Goal: Register for event/course

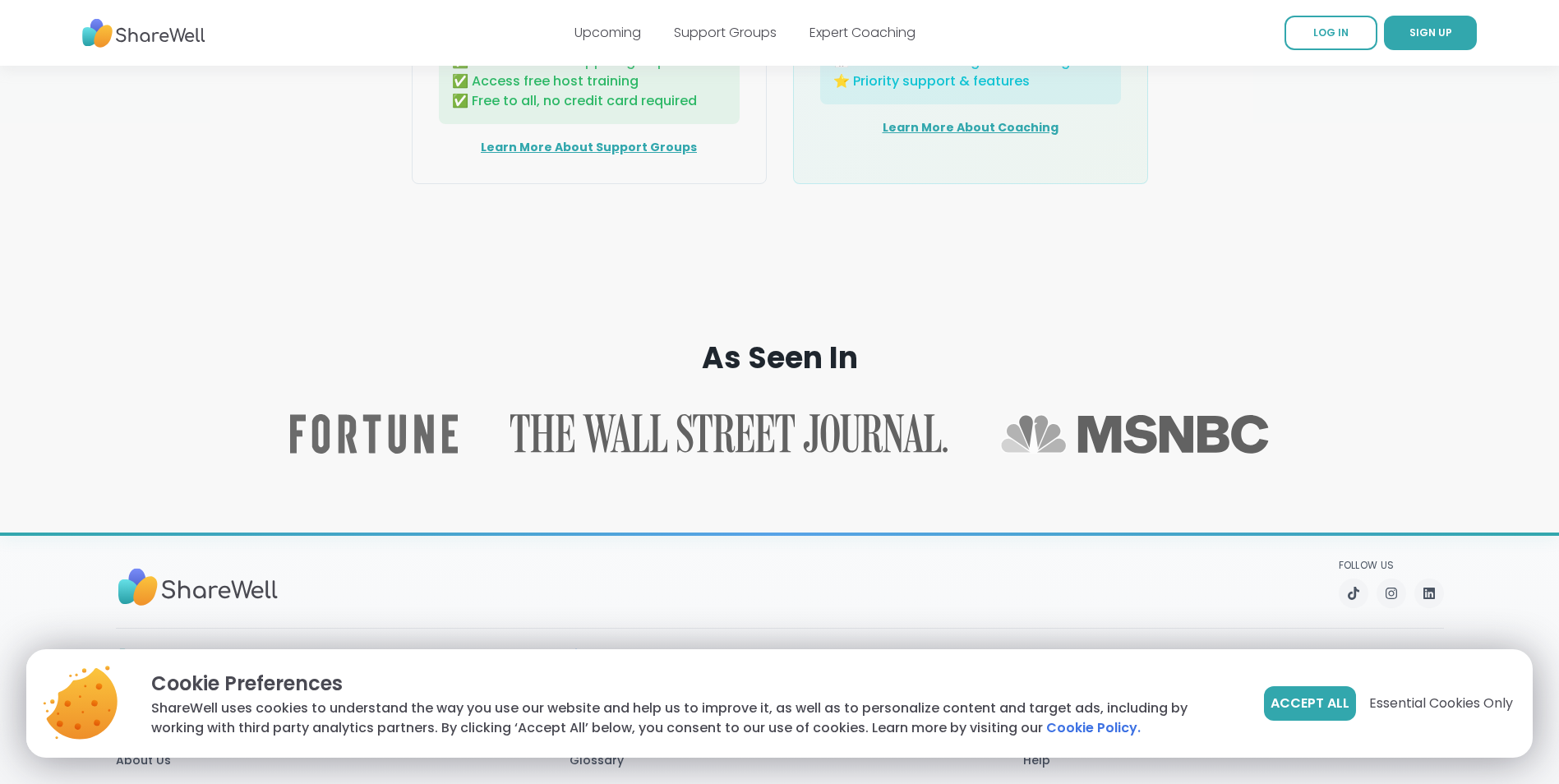
scroll to position [2382, 0]
click at [575, 156] on div "Learn More About Support Groups" at bounding box center [589, 147] width 217 height 20
click at [562, 155] on link "Learn More About Support Groups" at bounding box center [589, 146] width 217 height 16
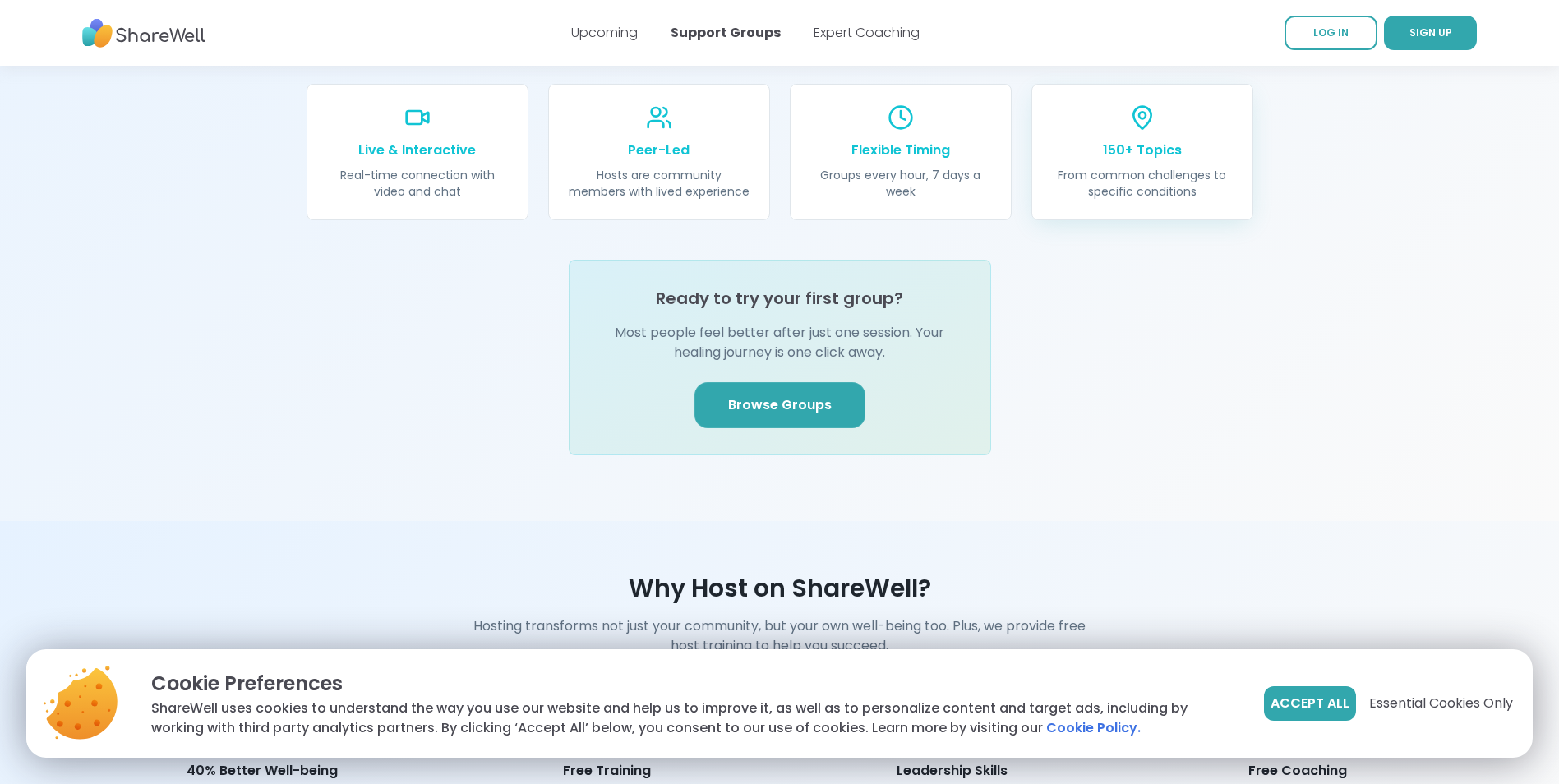
scroll to position [1889, 0]
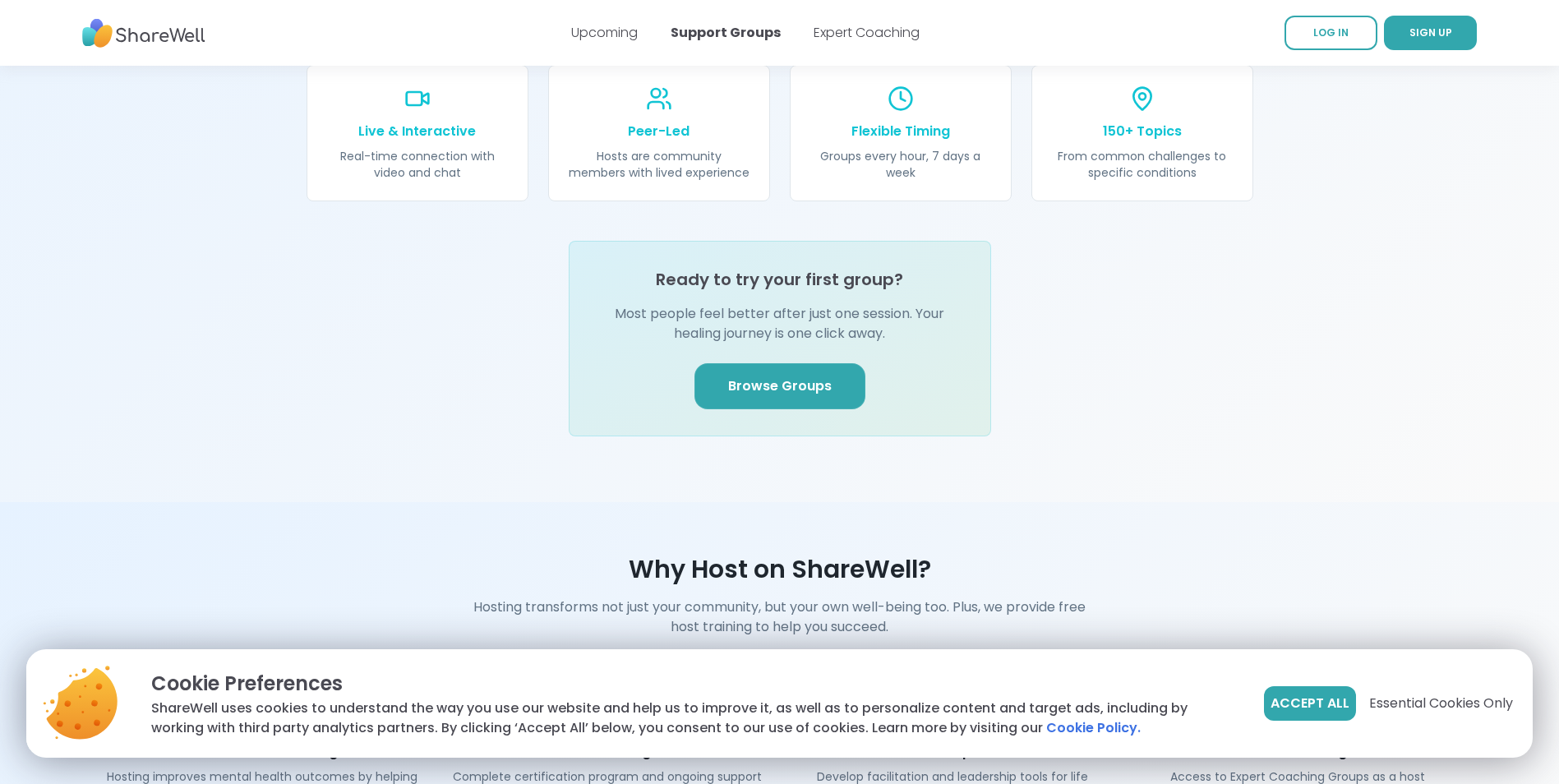
click at [829, 376] on span "Browse Groups" at bounding box center [780, 386] width 104 height 20
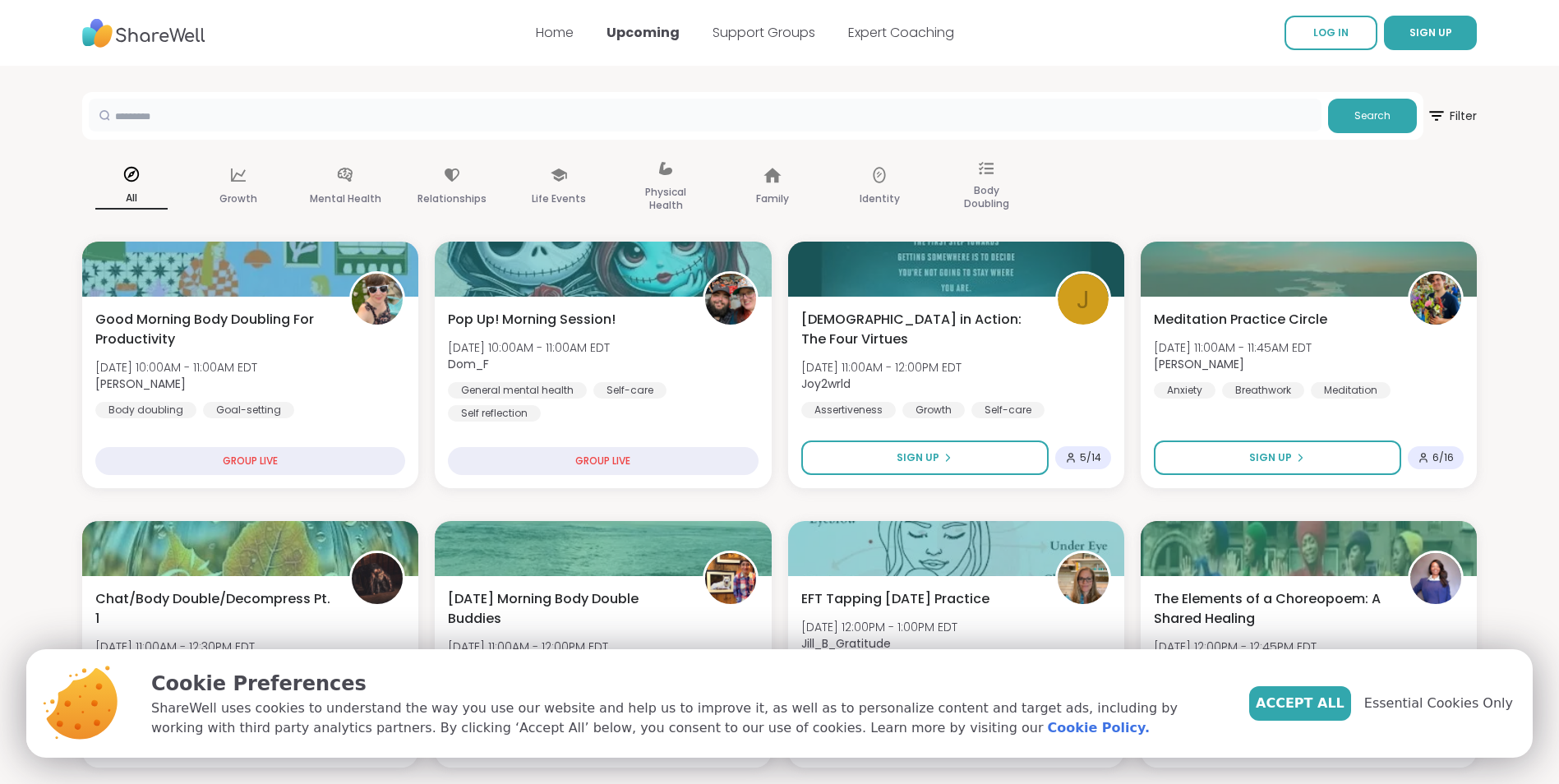
click at [286, 116] on input "text" at bounding box center [705, 115] width 1233 height 33
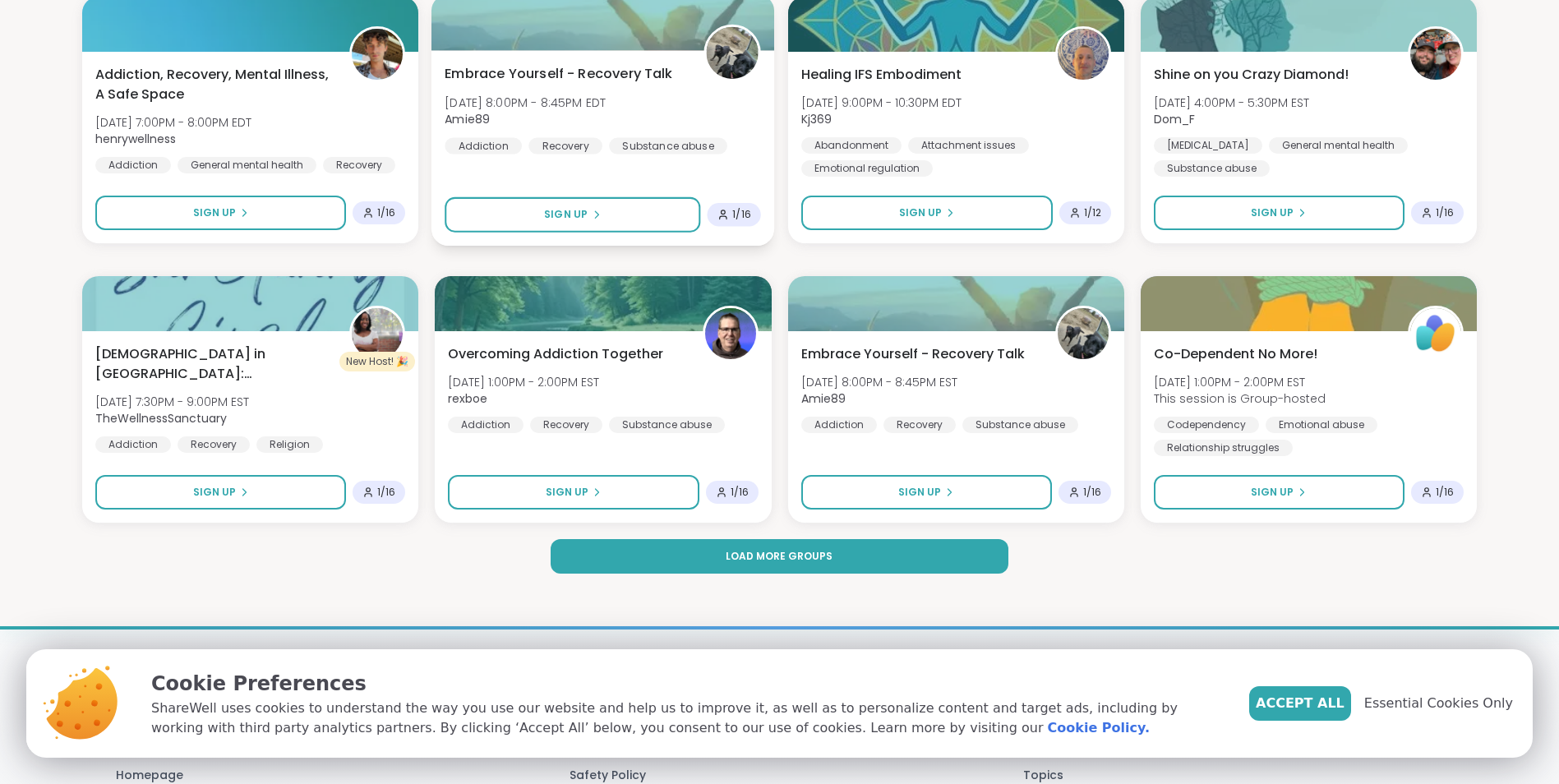
scroll to position [2217, 0]
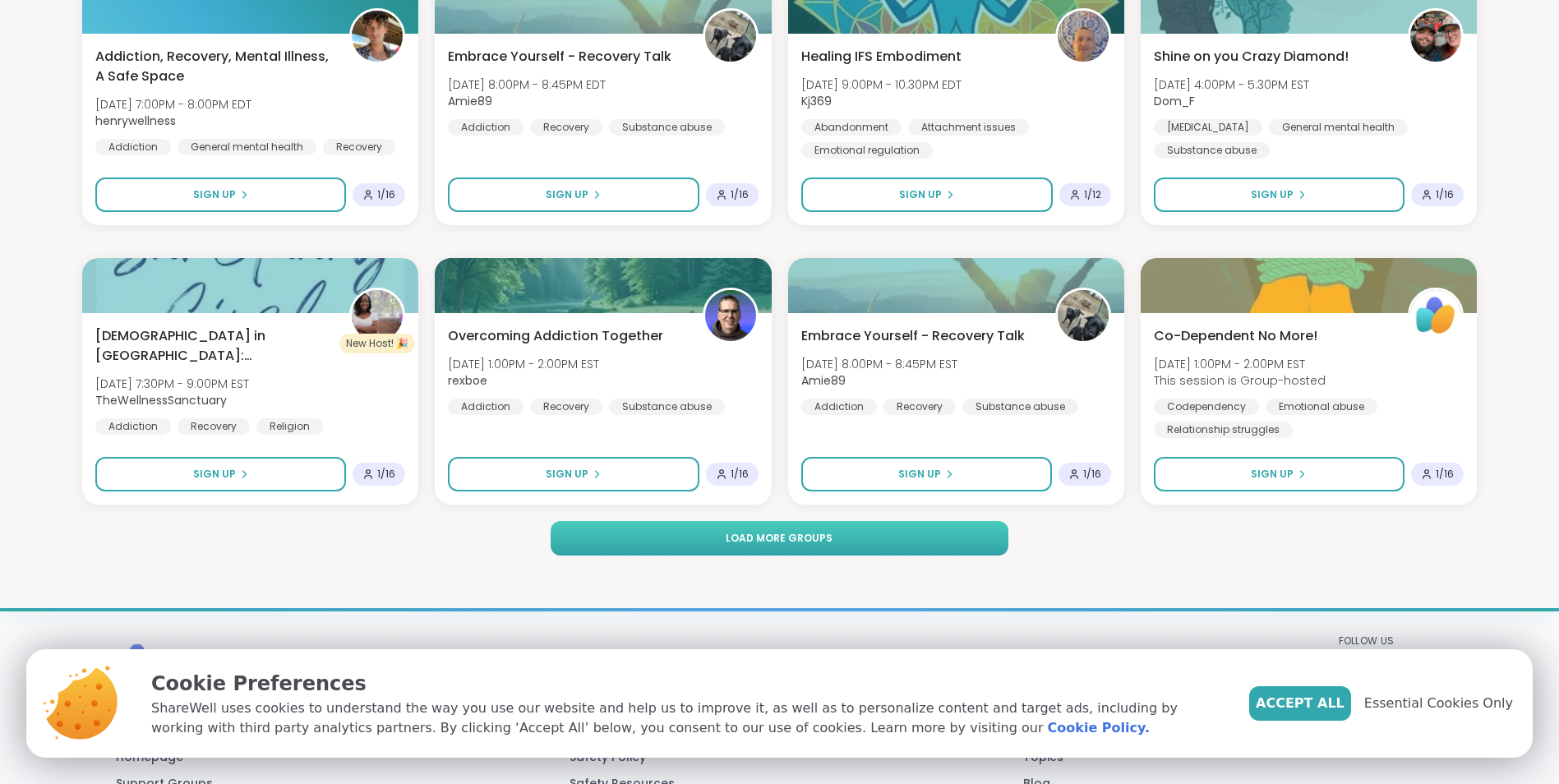
click at [853, 523] on button "Load more groups" at bounding box center [780, 538] width 458 height 35
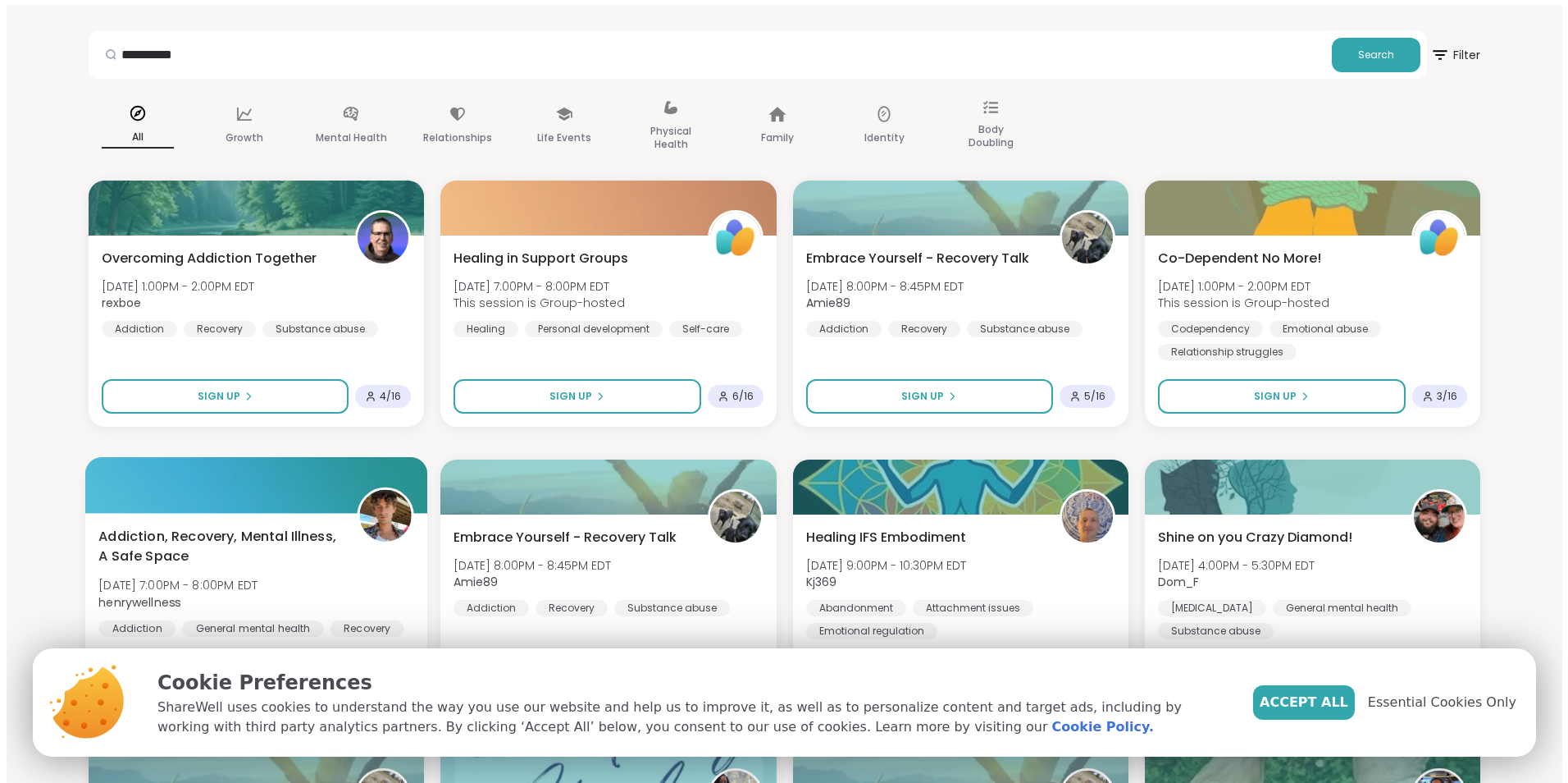
scroll to position [0, 0]
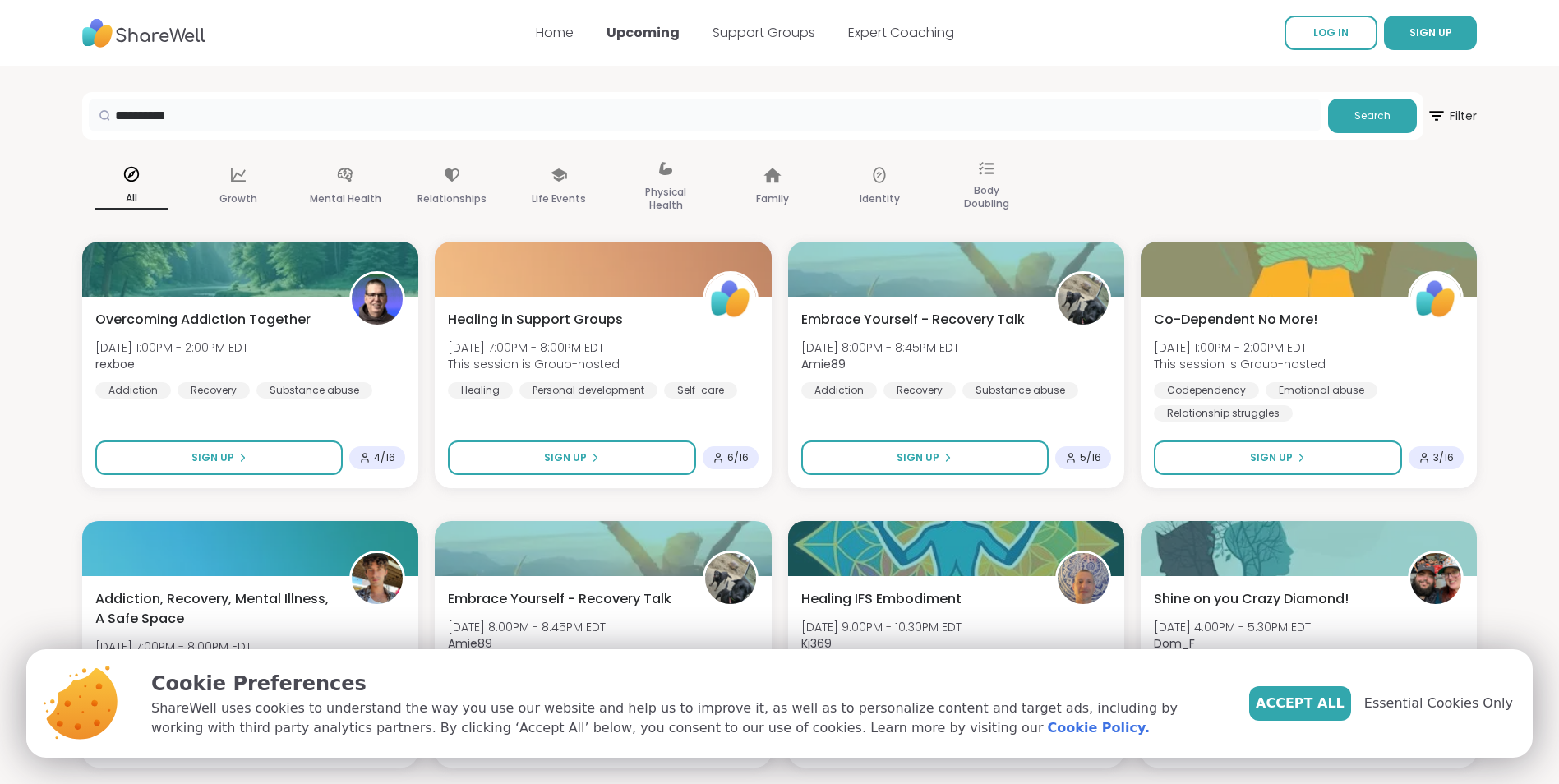
click at [212, 106] on input "**********" at bounding box center [705, 115] width 1233 height 33
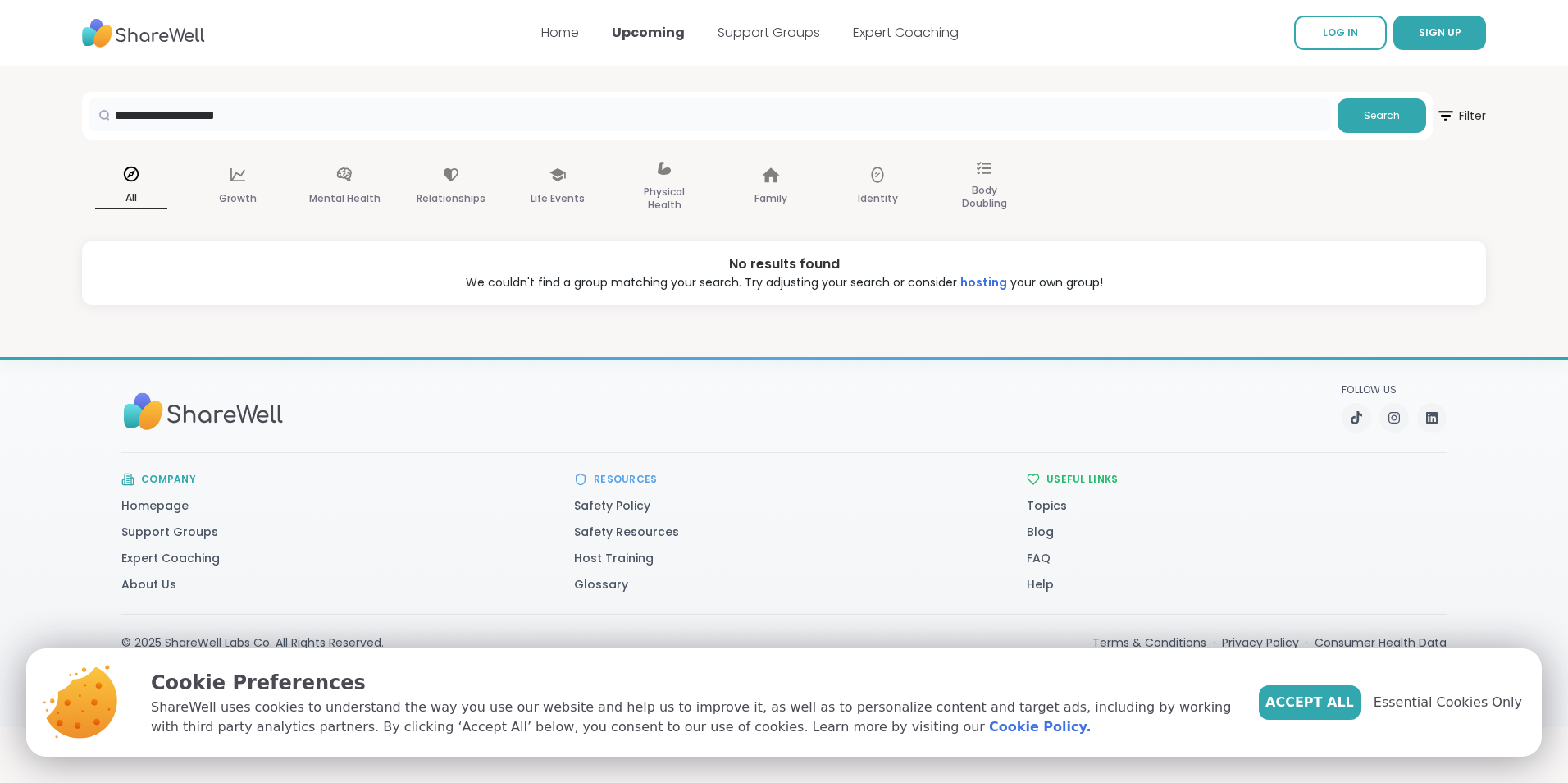
drag, startPoint x: 257, startPoint y: 114, endPoint x: 122, endPoint y: 138, distance: 137.1
click at [122, 138] on div "**********" at bounding box center [757, 116] width 1351 height 48
type input "*"
type input "**********"
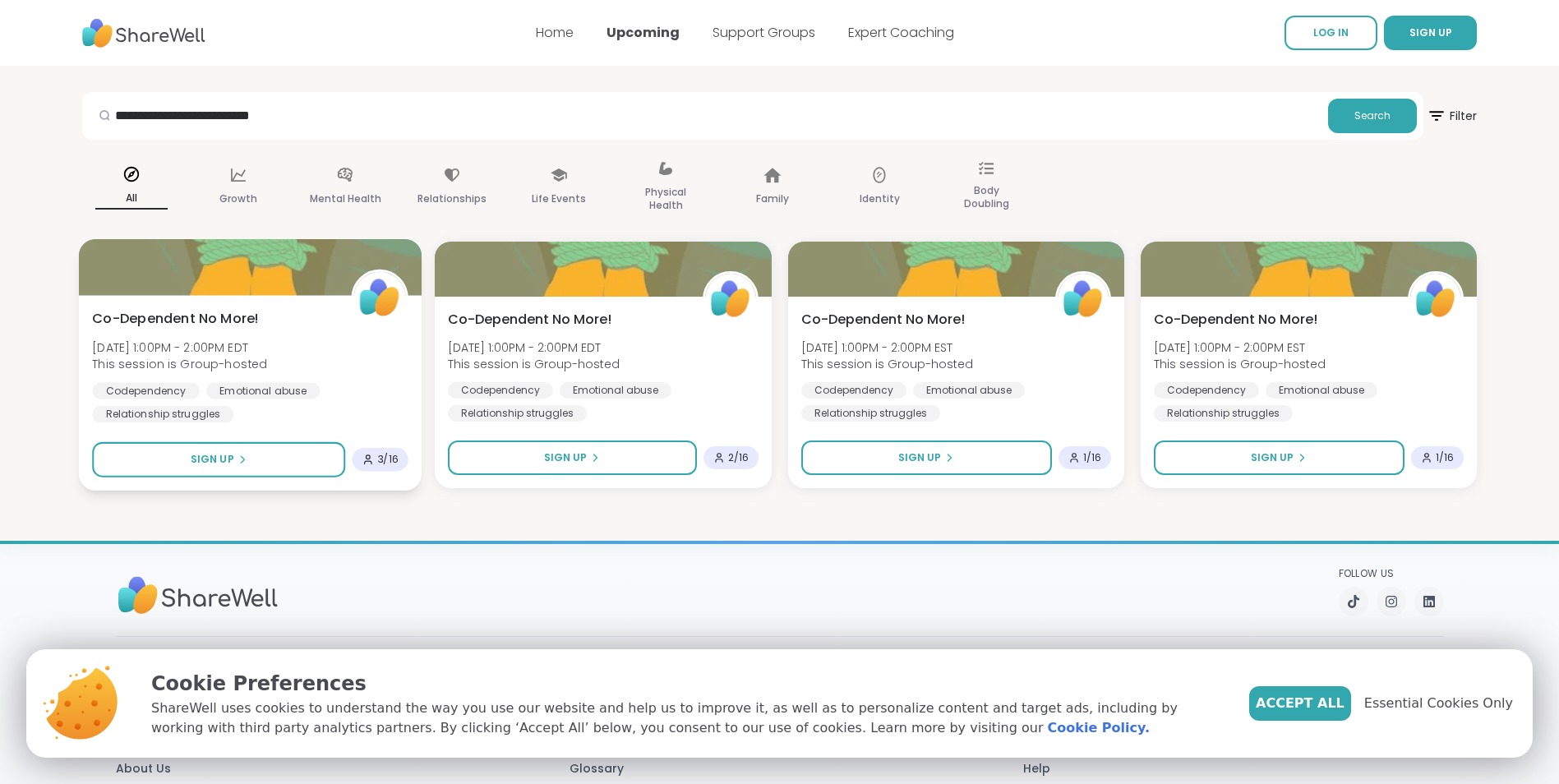
click at [306, 328] on div "Co-Dependent No More! [DATE] 1:00PM - 2:00PM EDT This session is Group-hosted C…" at bounding box center [250, 366] width 316 height 114
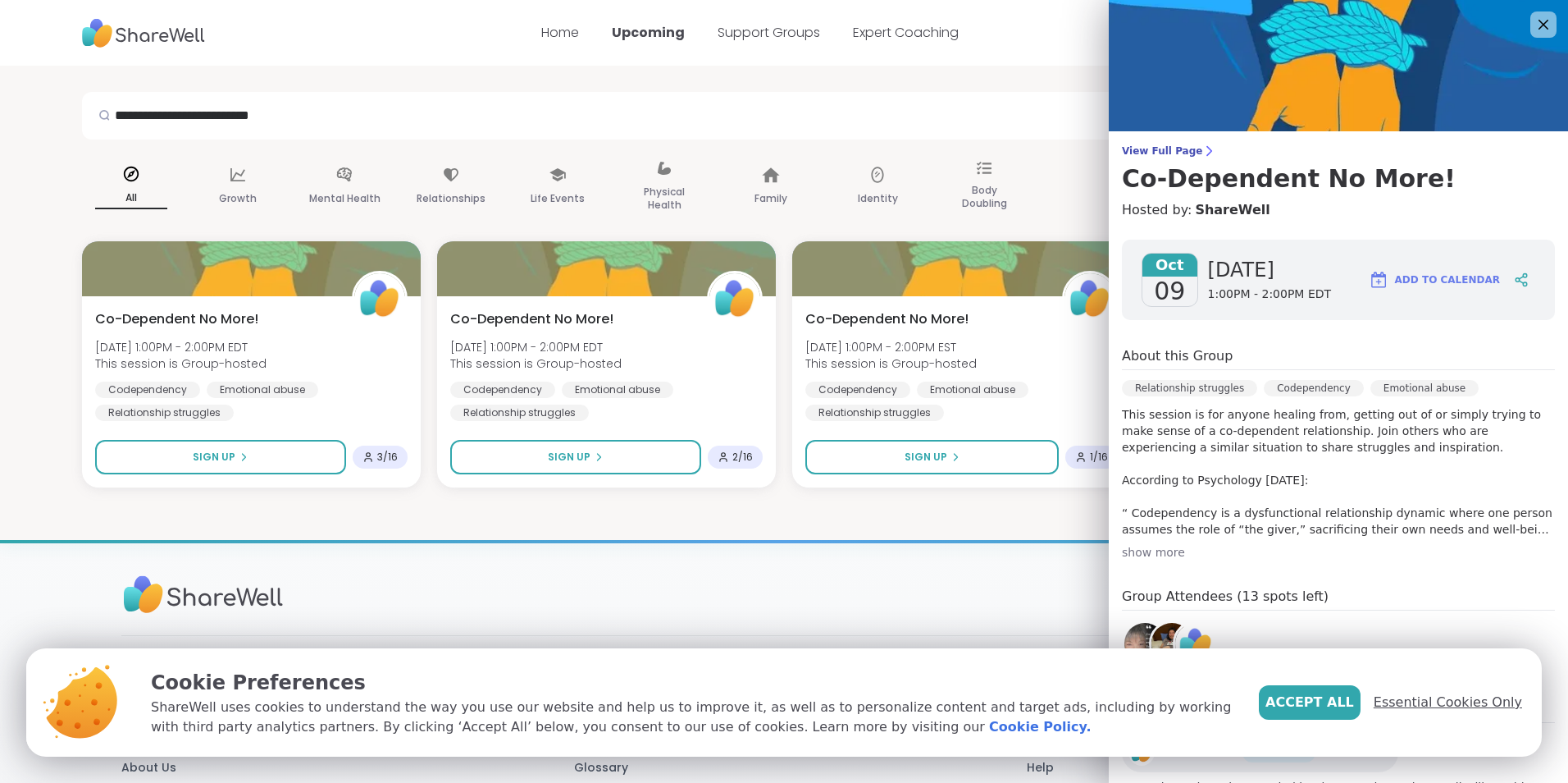
click at [1440, 701] on span "Essential Cookies Only" at bounding box center [1447, 702] width 148 height 20
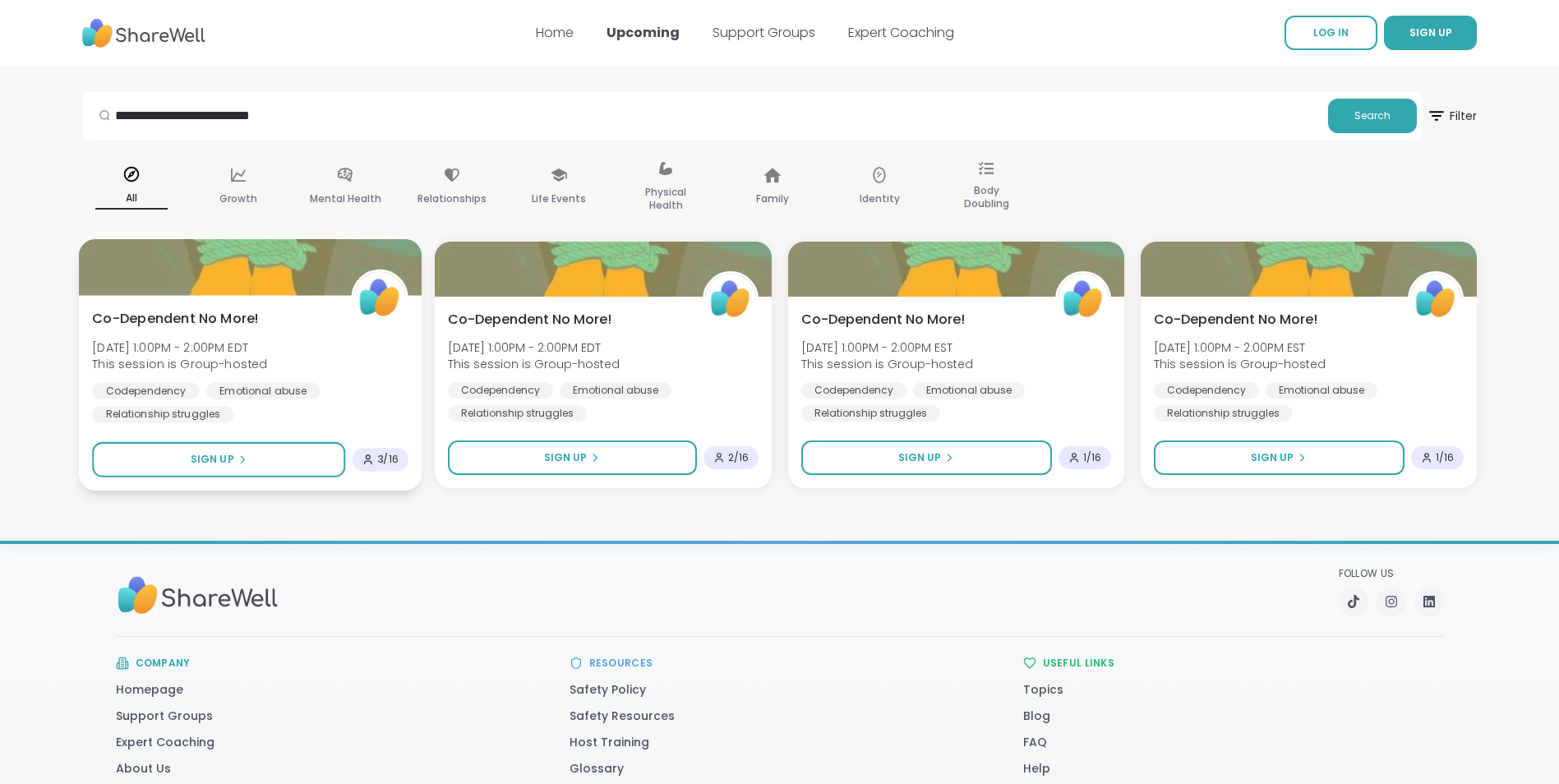
click at [299, 388] on div "Emotional abuse" at bounding box center [263, 390] width 114 height 16
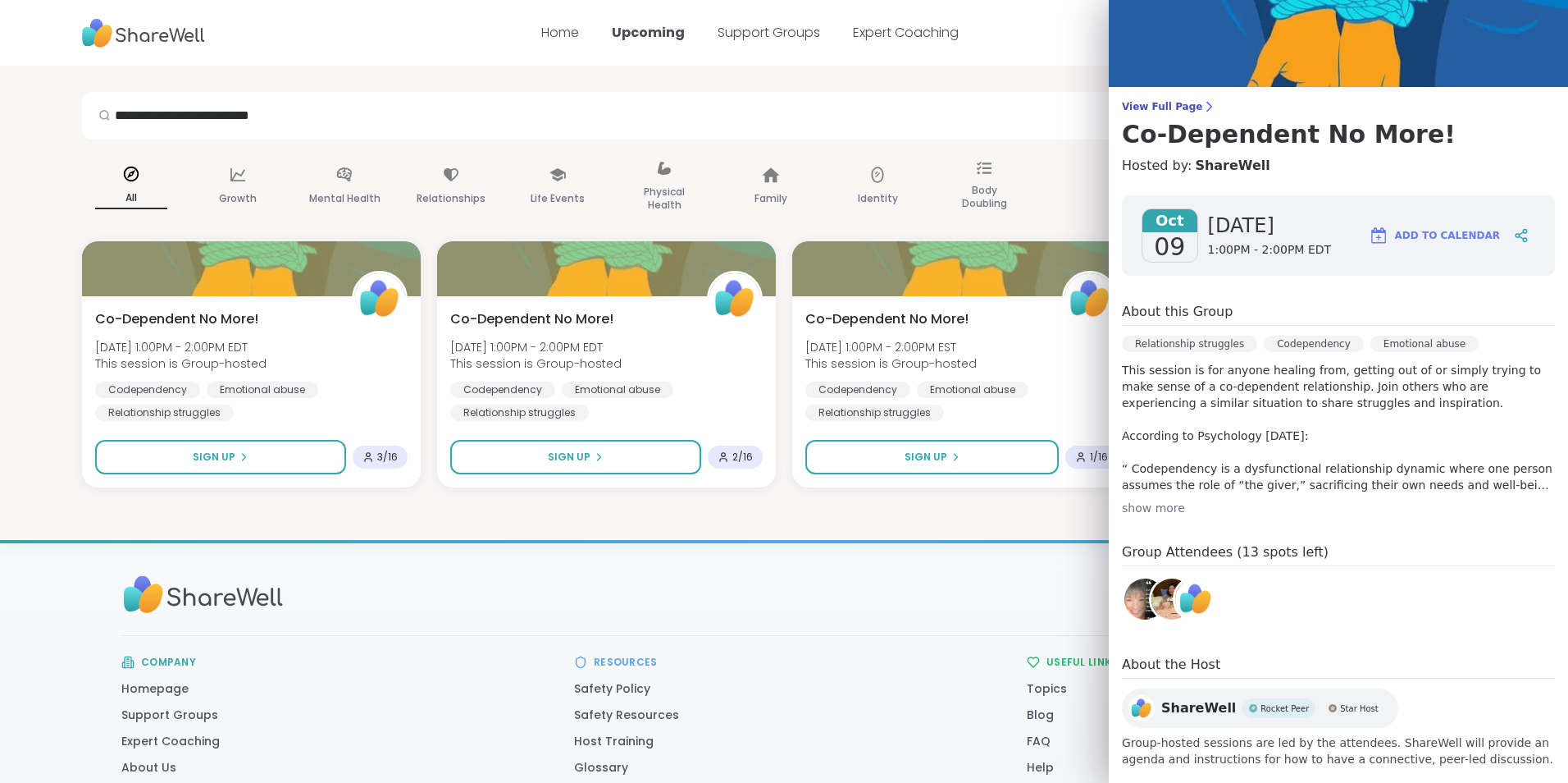
scroll to position [68, 0]
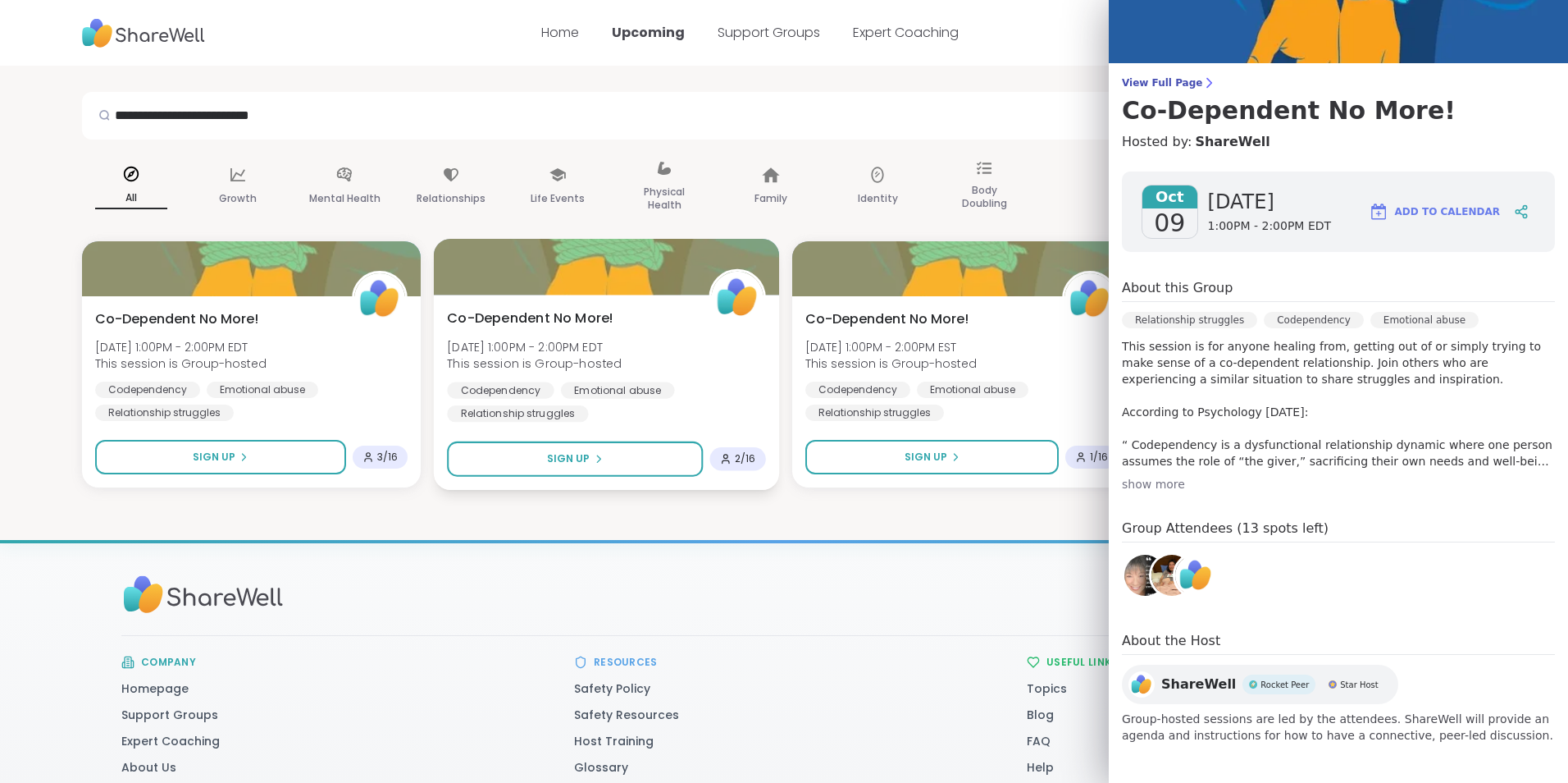
click at [712, 364] on div "Co-Dependent No More! Thu, Oct 23 | 1:00PM - 2:00PM EDT This session is Group-h…" at bounding box center [607, 366] width 319 height 114
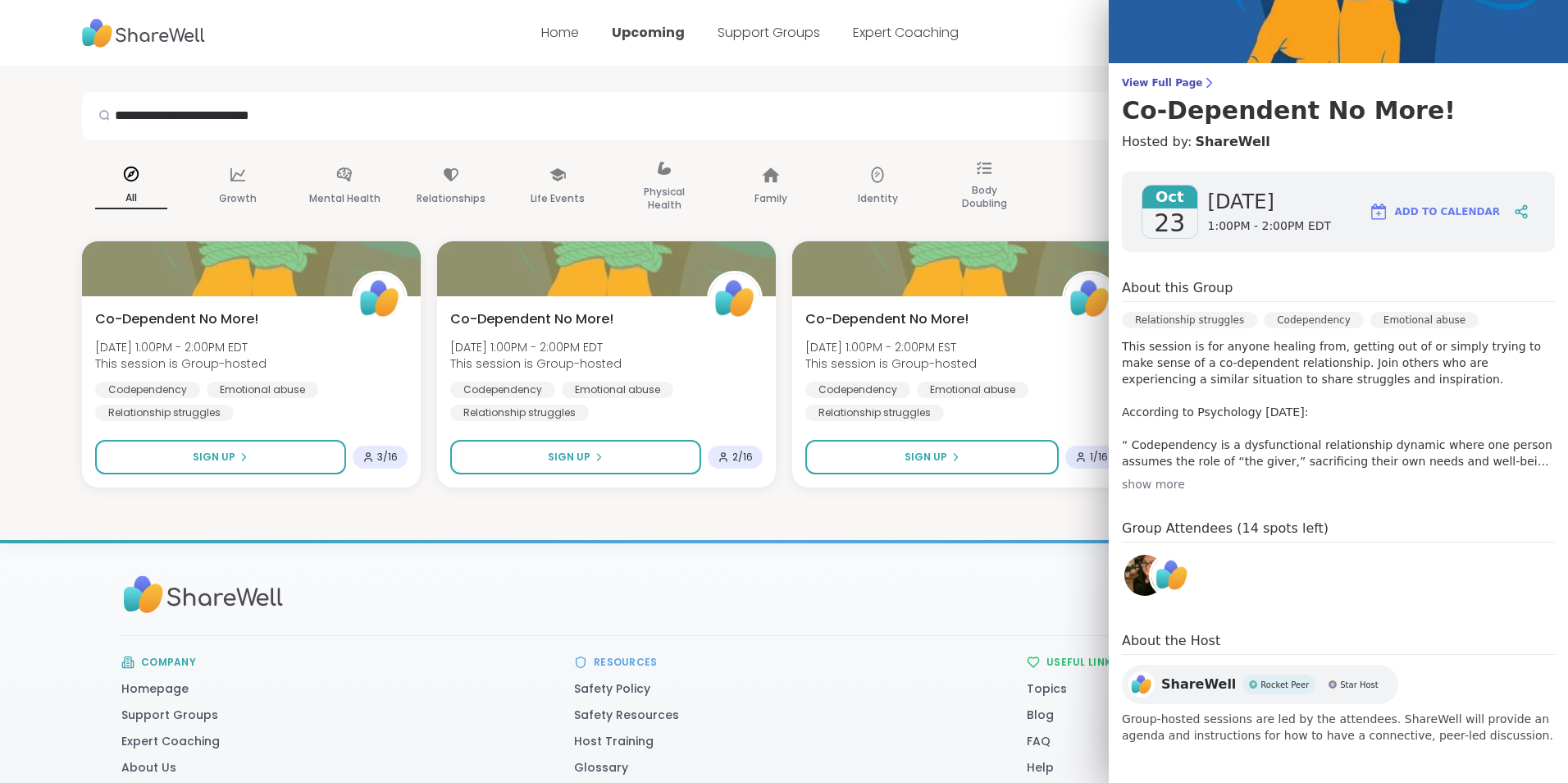
click at [1460, 449] on p "This session is for anyone healing from, getting out of or simply trying to mak…" at bounding box center [1338, 403] width 433 height 131
click at [1155, 490] on div "show more" at bounding box center [1338, 484] width 433 height 16
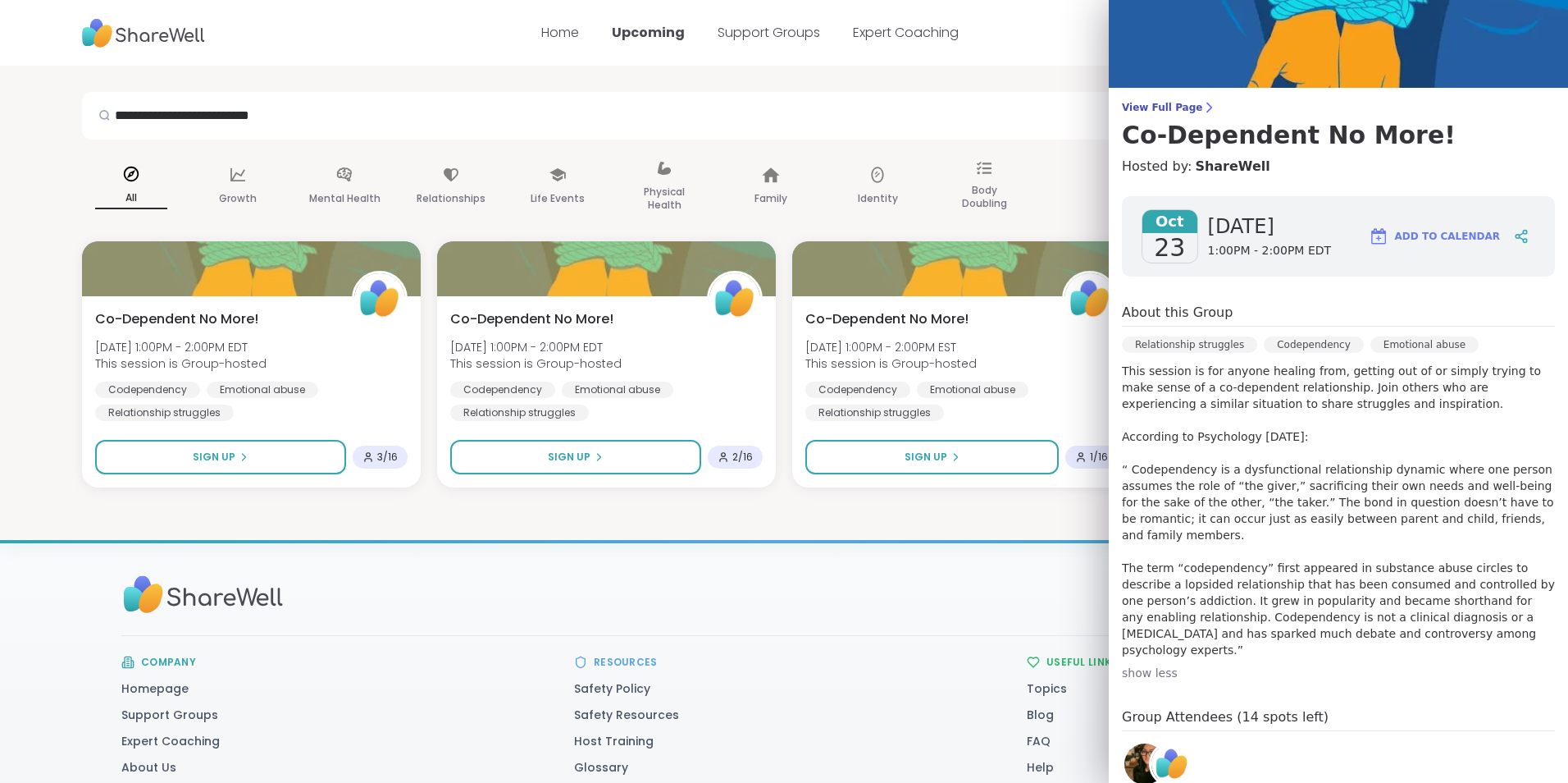
scroll to position [82, 0]
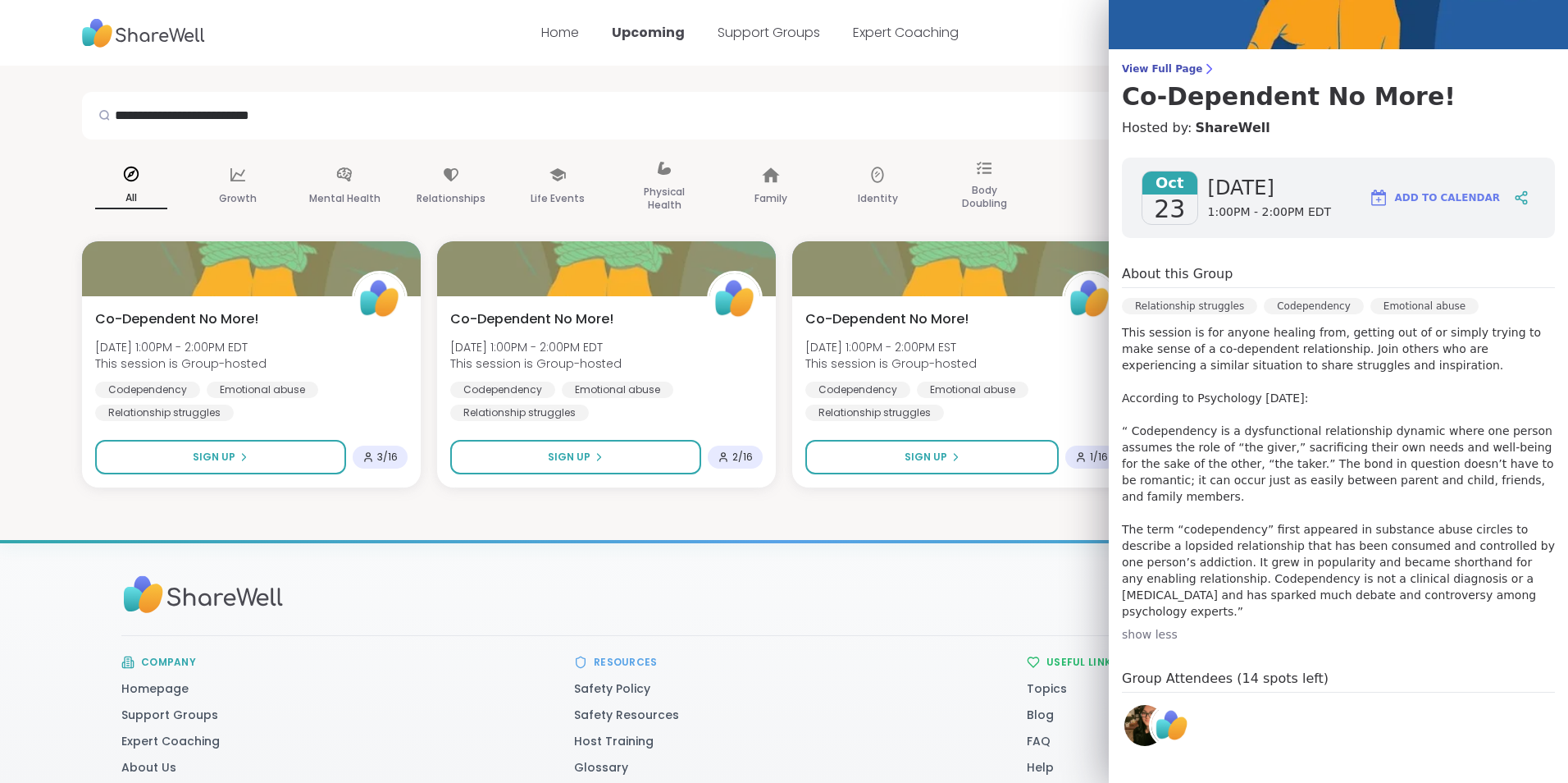
click at [1123, 68] on span "View Full Page" at bounding box center [1338, 69] width 433 height 13
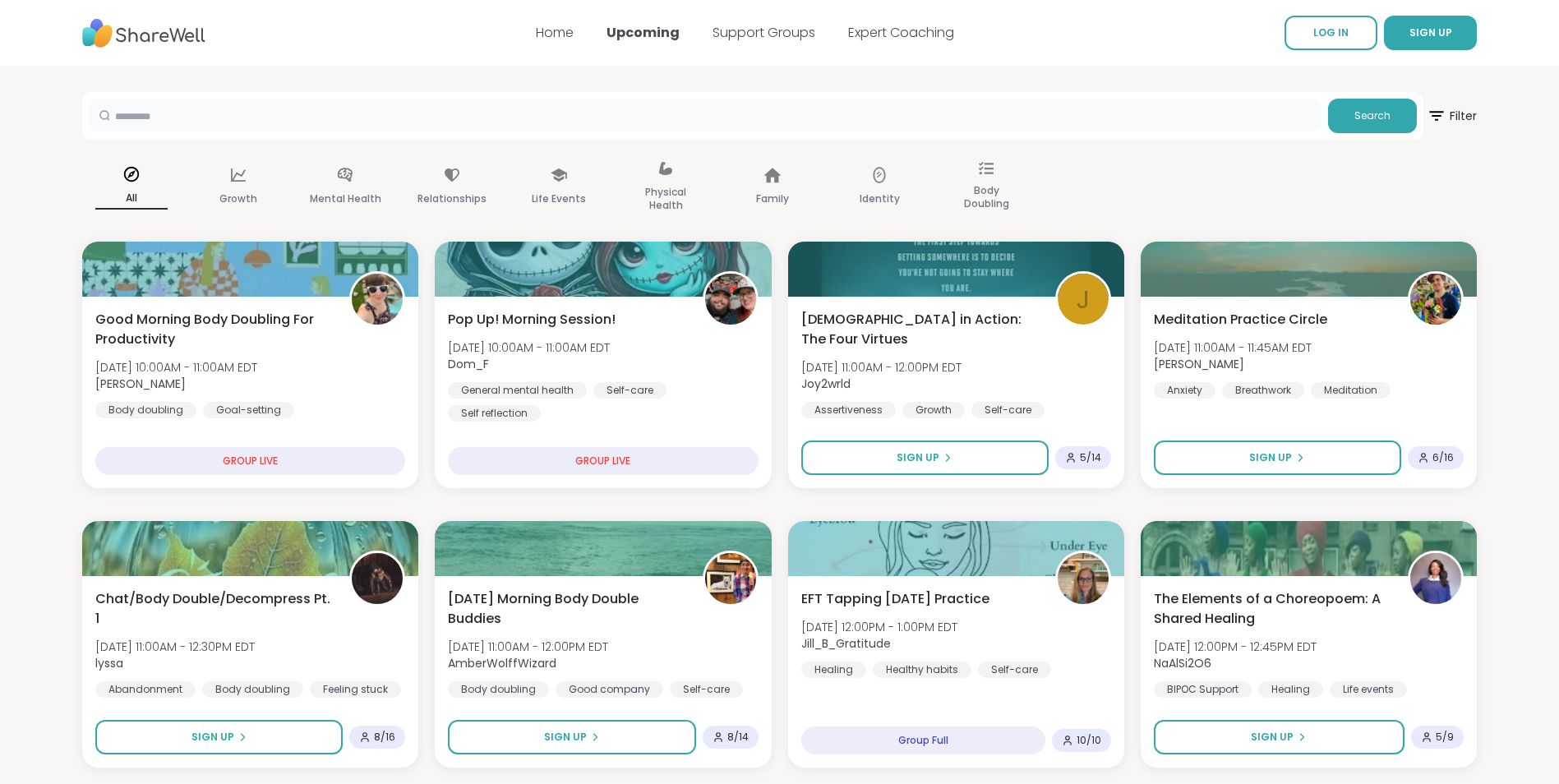
click at [270, 105] on input "text" at bounding box center [705, 115] width 1233 height 33
type input "**********"
click at [1379, 124] on button "Search" at bounding box center [1372, 116] width 89 height 35
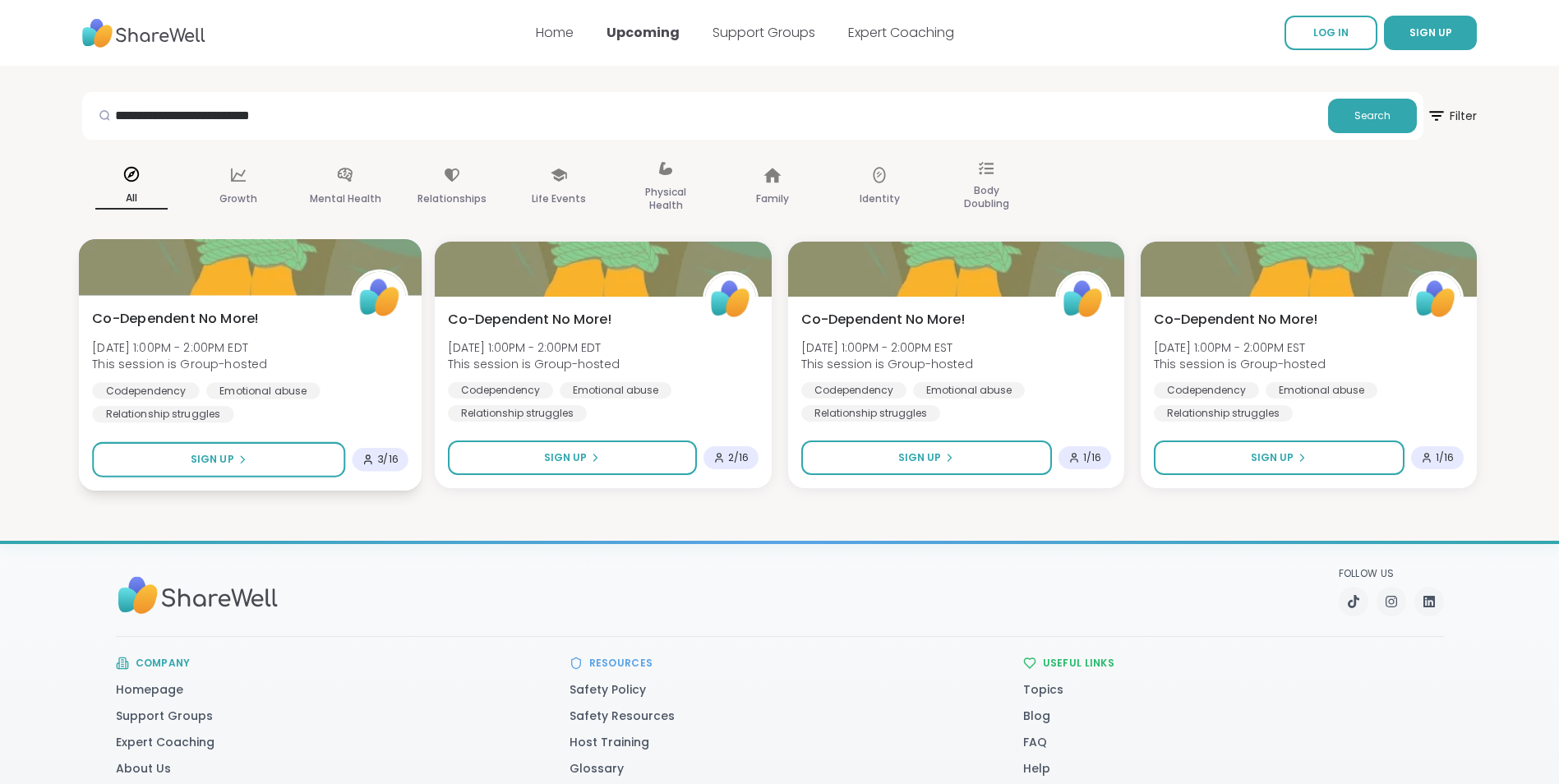
click at [245, 340] on span "[DATE] 1:00PM - 2:00PM EDT" at bounding box center [179, 346] width 175 height 16
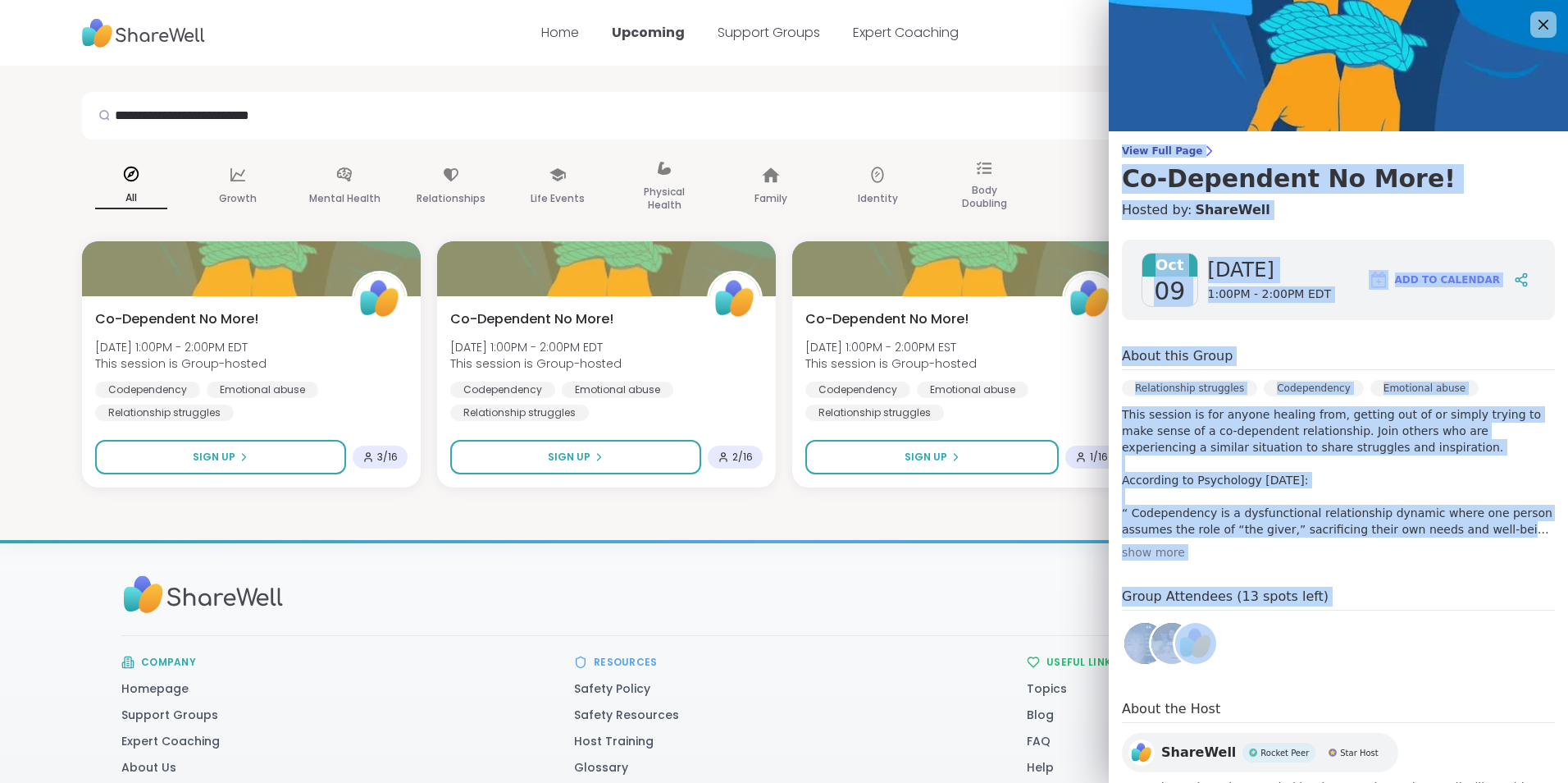
drag, startPoint x: 1108, startPoint y: 131, endPoint x: 1372, endPoint y: 655, distance: 586.7
click at [1372, 655] on div "View Full Page Co-Dependent No More! Hosted by: ShareWell Oct 09 Thursday 1:00P…" at bounding box center [1338, 425] width 459 height 851
drag, startPoint x: 1372, startPoint y: 655, endPoint x: 1379, endPoint y: 644, distance: 13.0
click at [1378, 644] on div "Group Attendees (13 spots left)" at bounding box center [1338, 630] width 433 height 86
click at [1435, 578] on div "Oct 09 Thursday 1:00PM - 2:00PM EDT Add to Calendar About this Group Relationsh…" at bounding box center [1338, 525] width 459 height 598
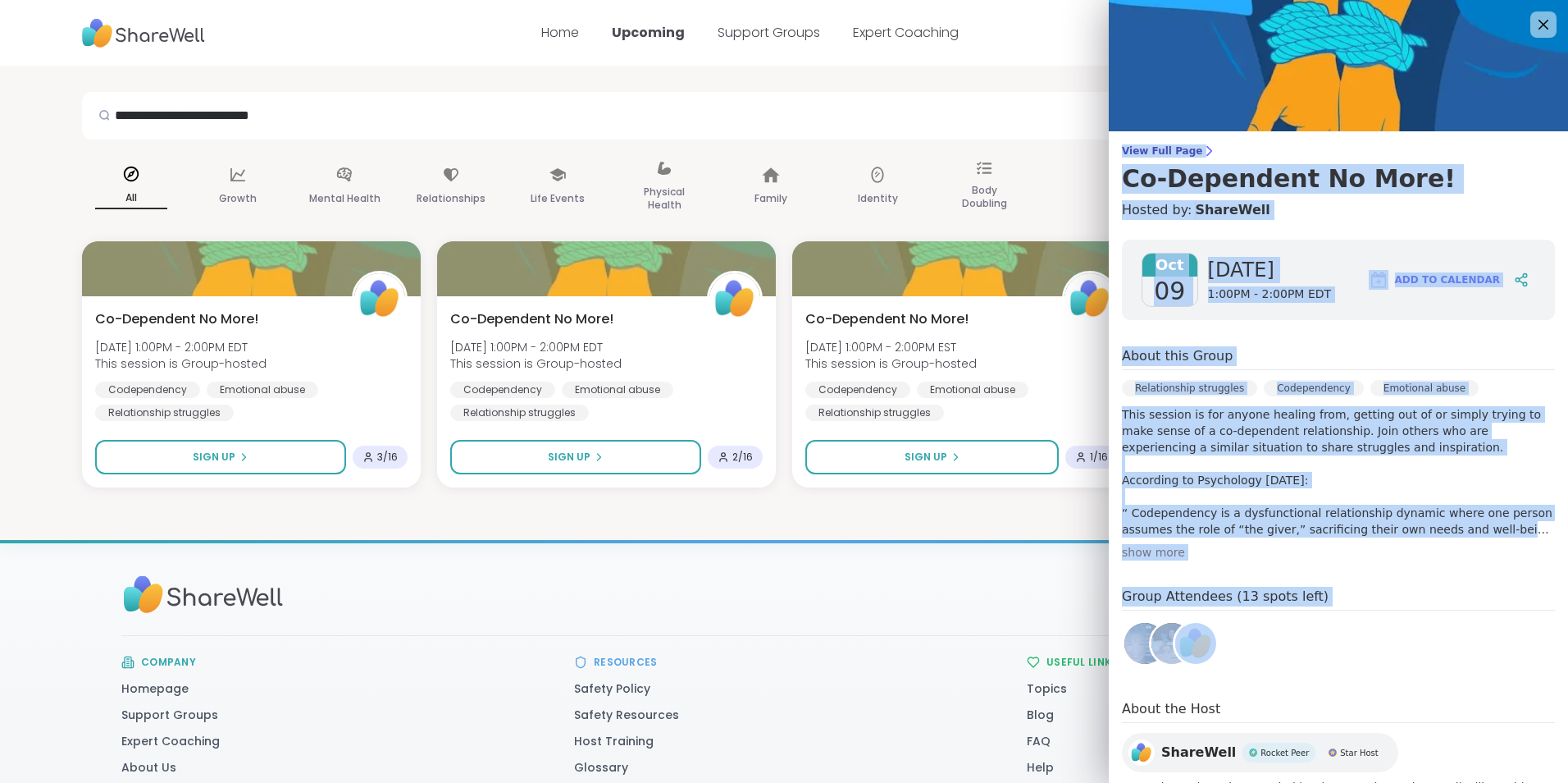
click at [1451, 558] on div "show more" at bounding box center [1338, 552] width 433 height 16
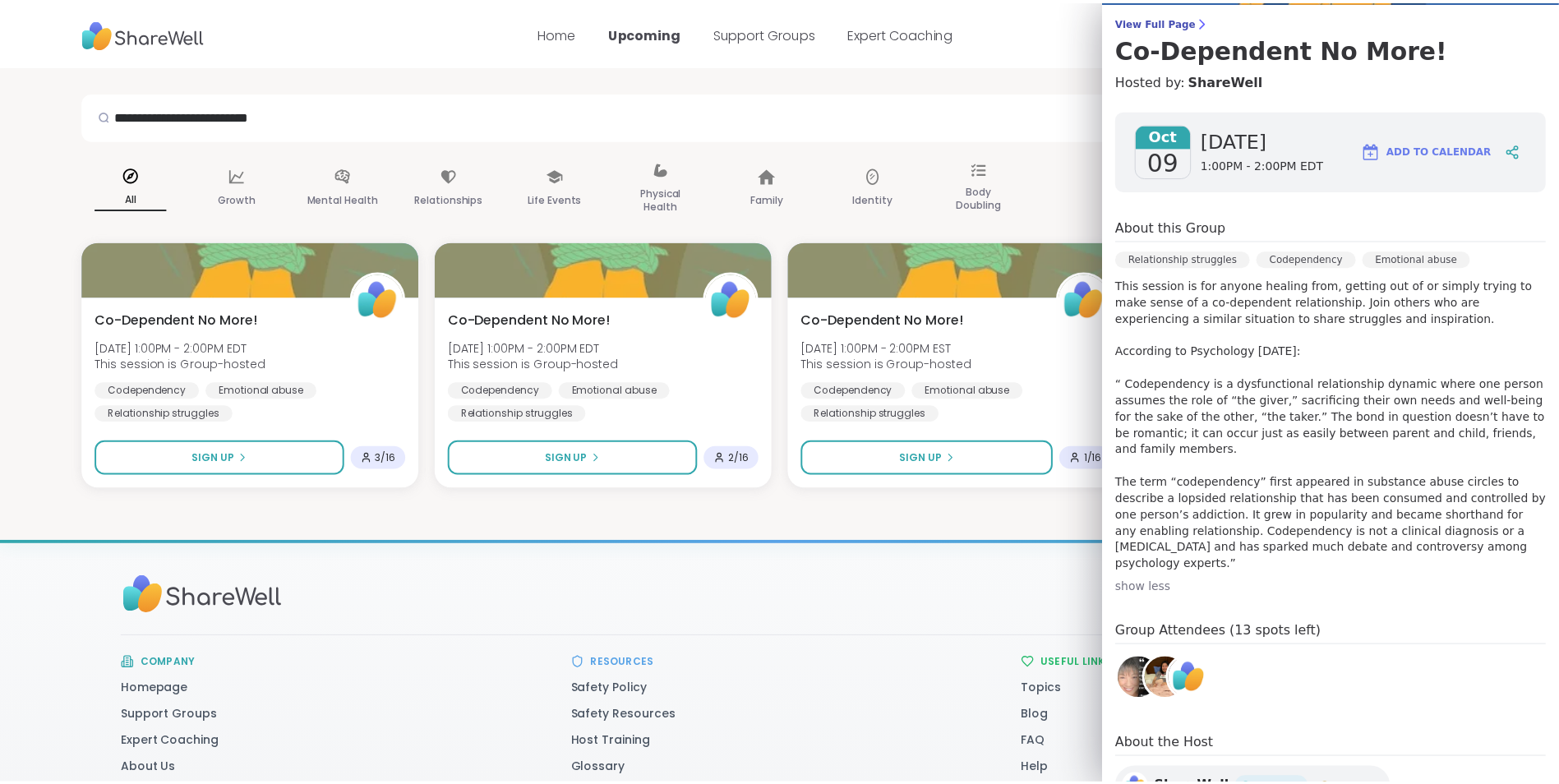
scroll to position [35, 0]
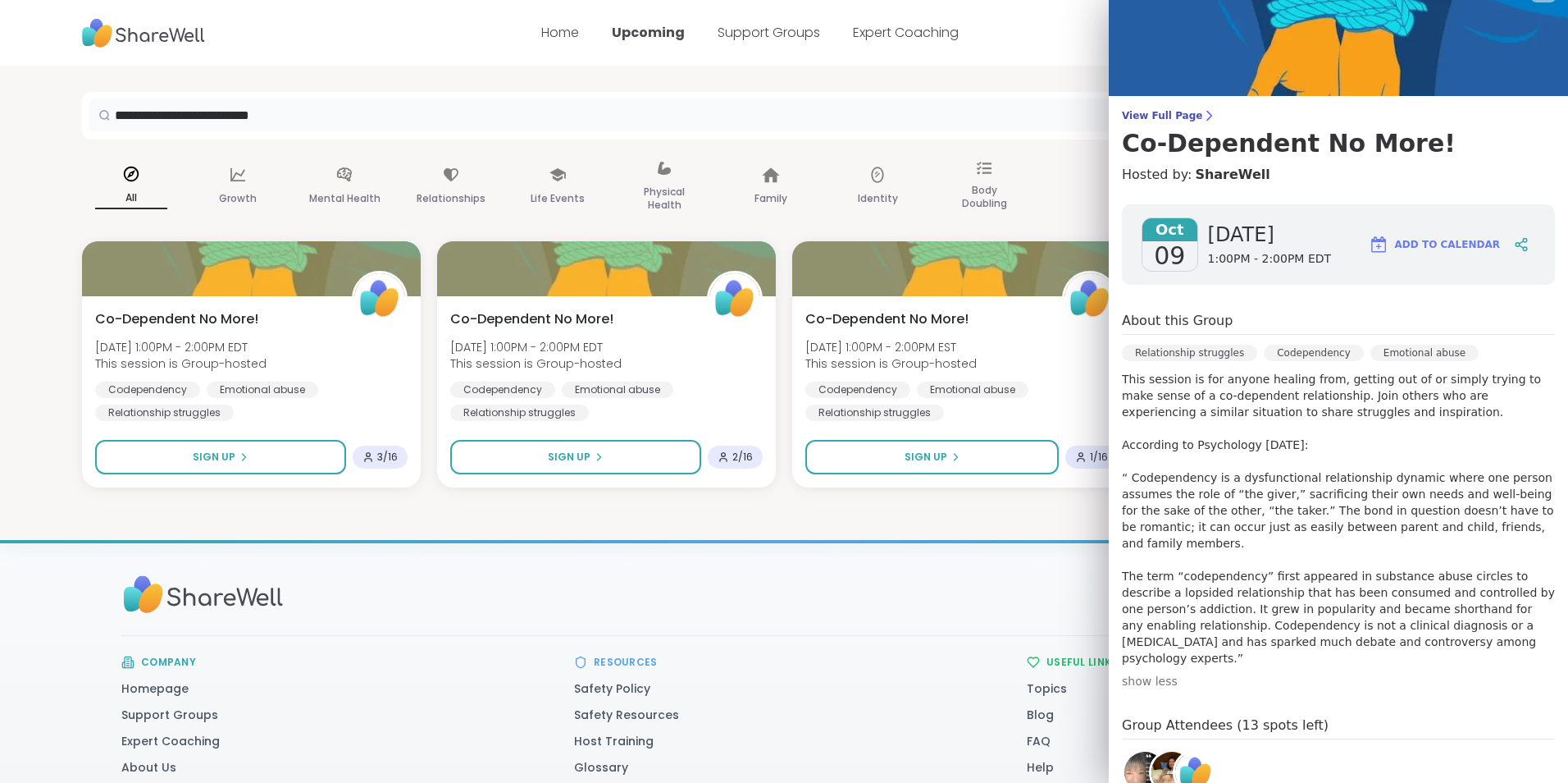
click at [904, 100] on input "**********" at bounding box center [709, 115] width 1242 height 33
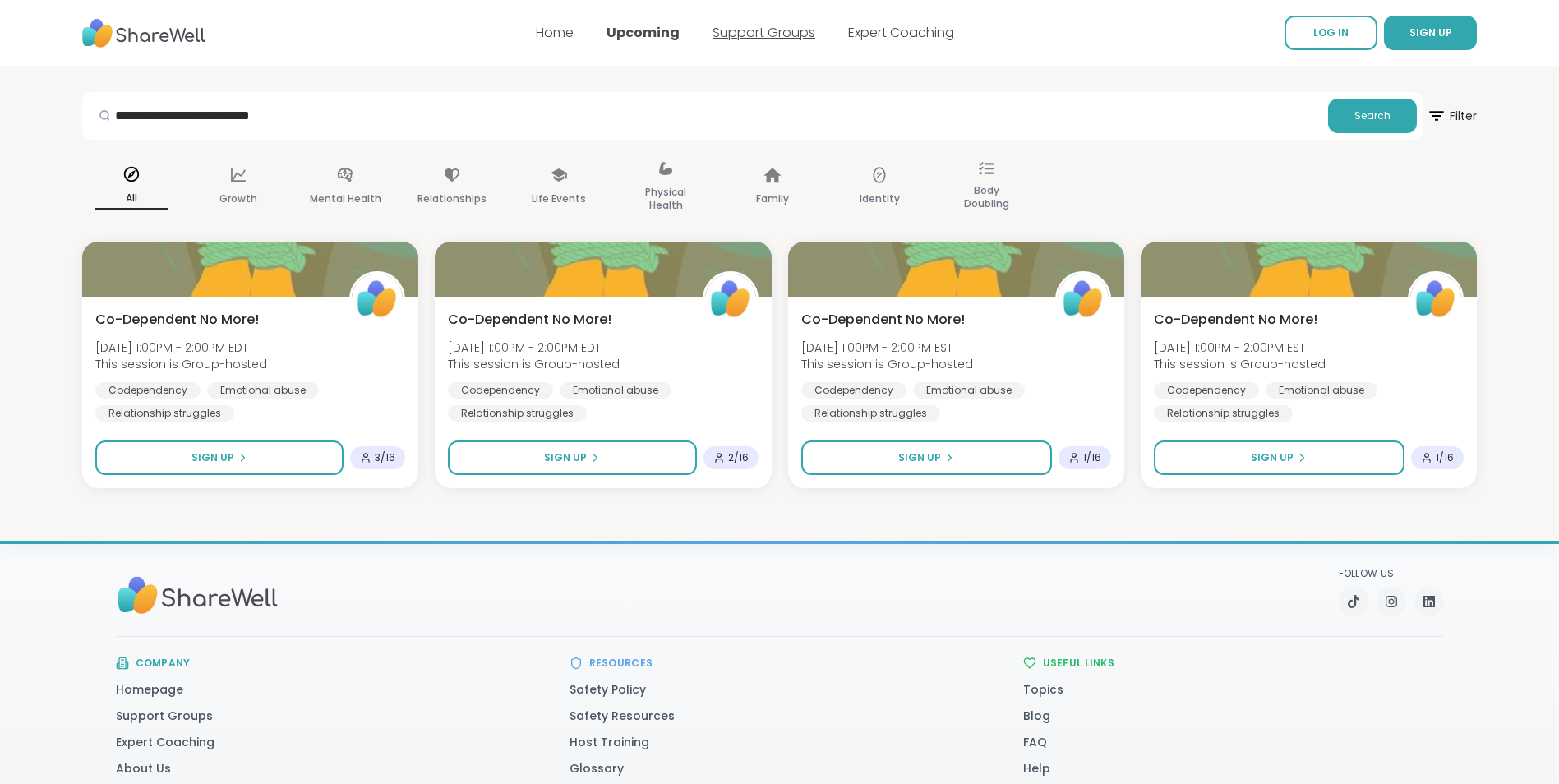
click at [773, 28] on link "Support Groups" at bounding box center [764, 32] width 103 height 19
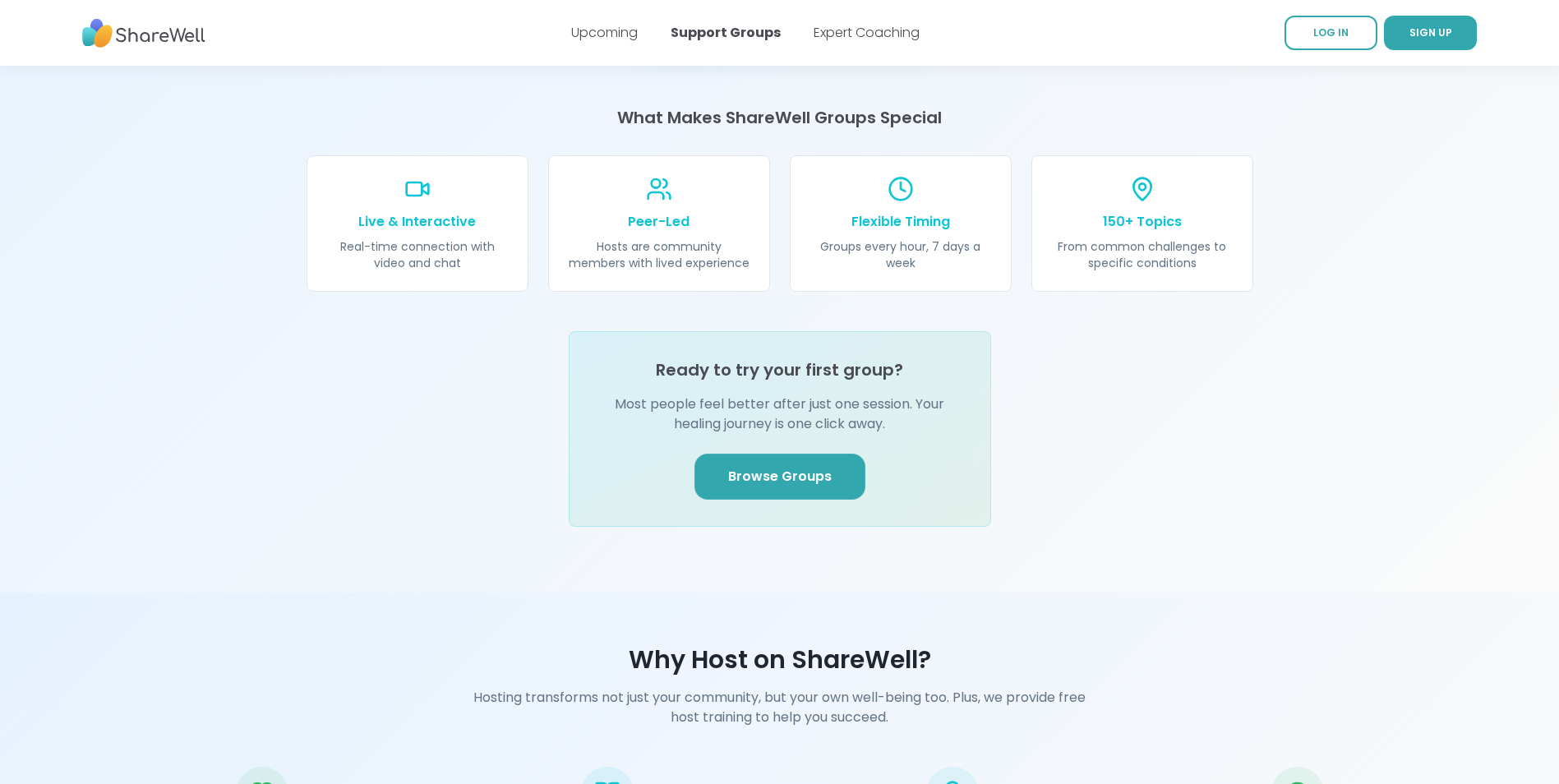
scroll to position [1806, 0]
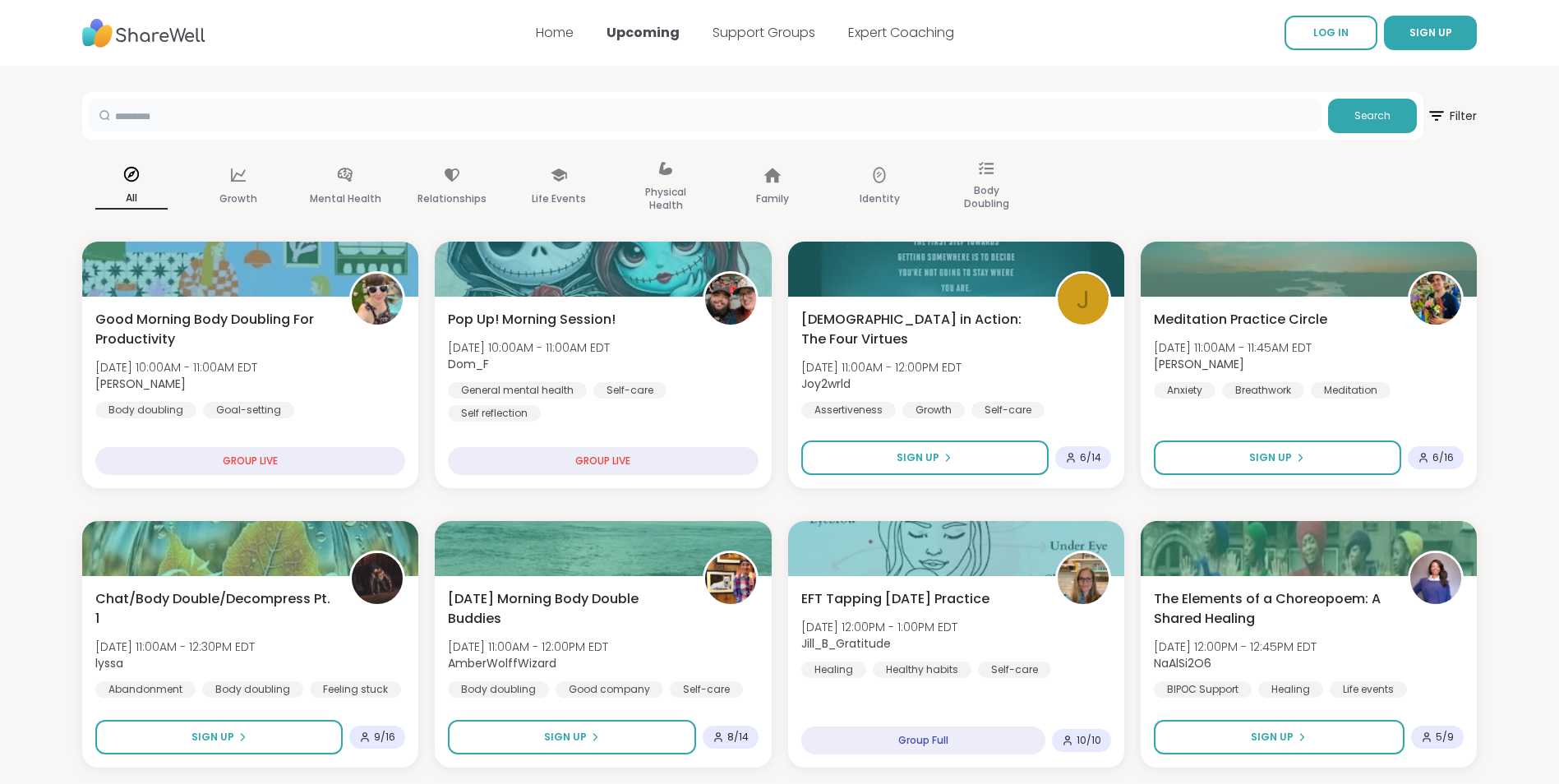
click at [236, 117] on input "text" at bounding box center [705, 115] width 1233 height 33
type input "**********"
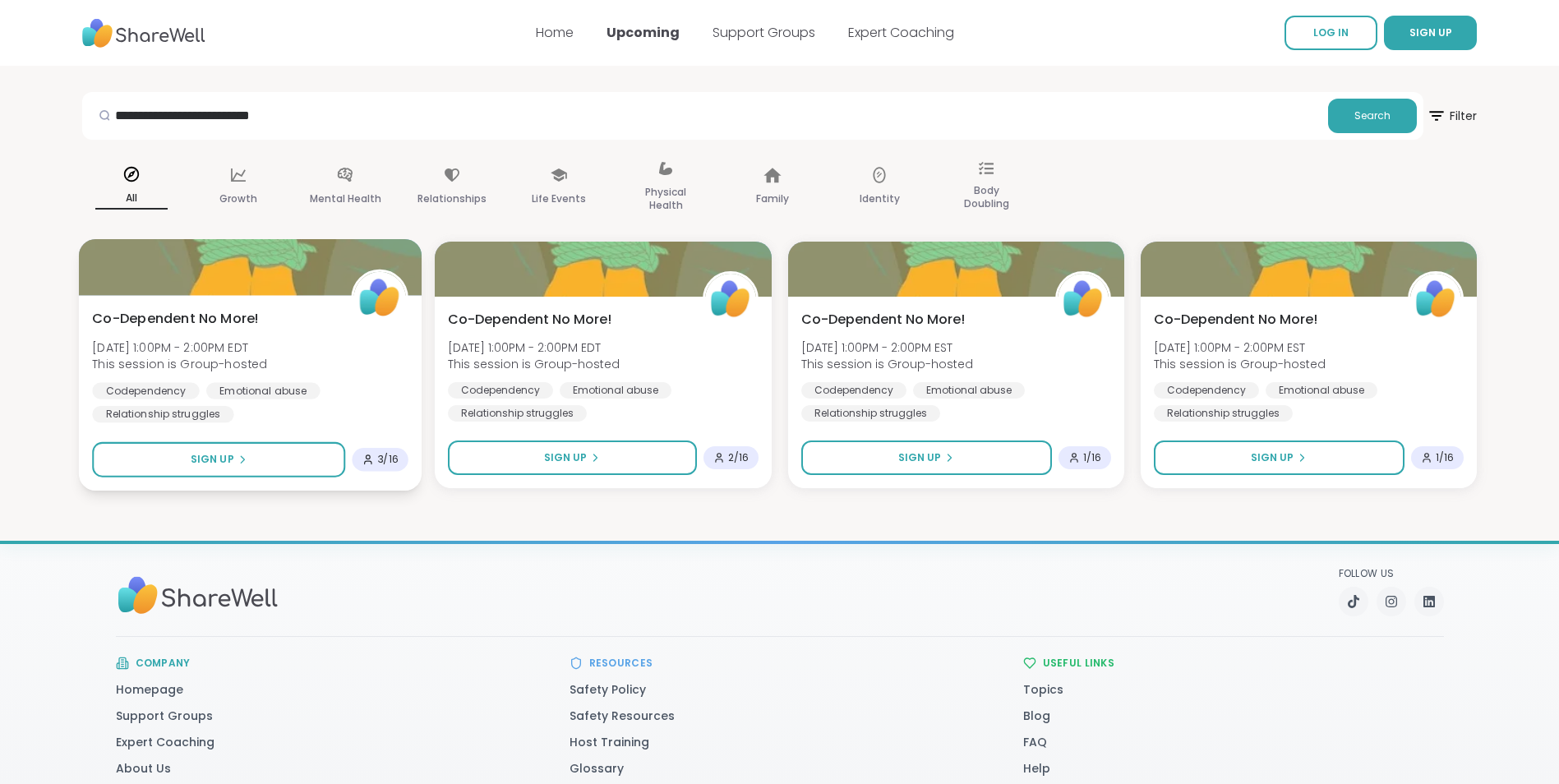
click at [272, 326] on div "Co-Dependent No More! [DATE] 1:00PM - 2:00PM EDT This session is Group-hosted C…" at bounding box center [250, 366] width 316 height 114
click at [272, 326] on div "Co-Dependent No More! [DATE] 1:00PM - 2:00PM EDT This session is Group-hosted C…" at bounding box center [252, 366] width 319 height 114
click at [303, 329] on div "Co-Dependent No More! [DATE] 1:00PM - 2:00PM EDT This session is Group-hosted C…" at bounding box center [250, 366] width 316 height 114
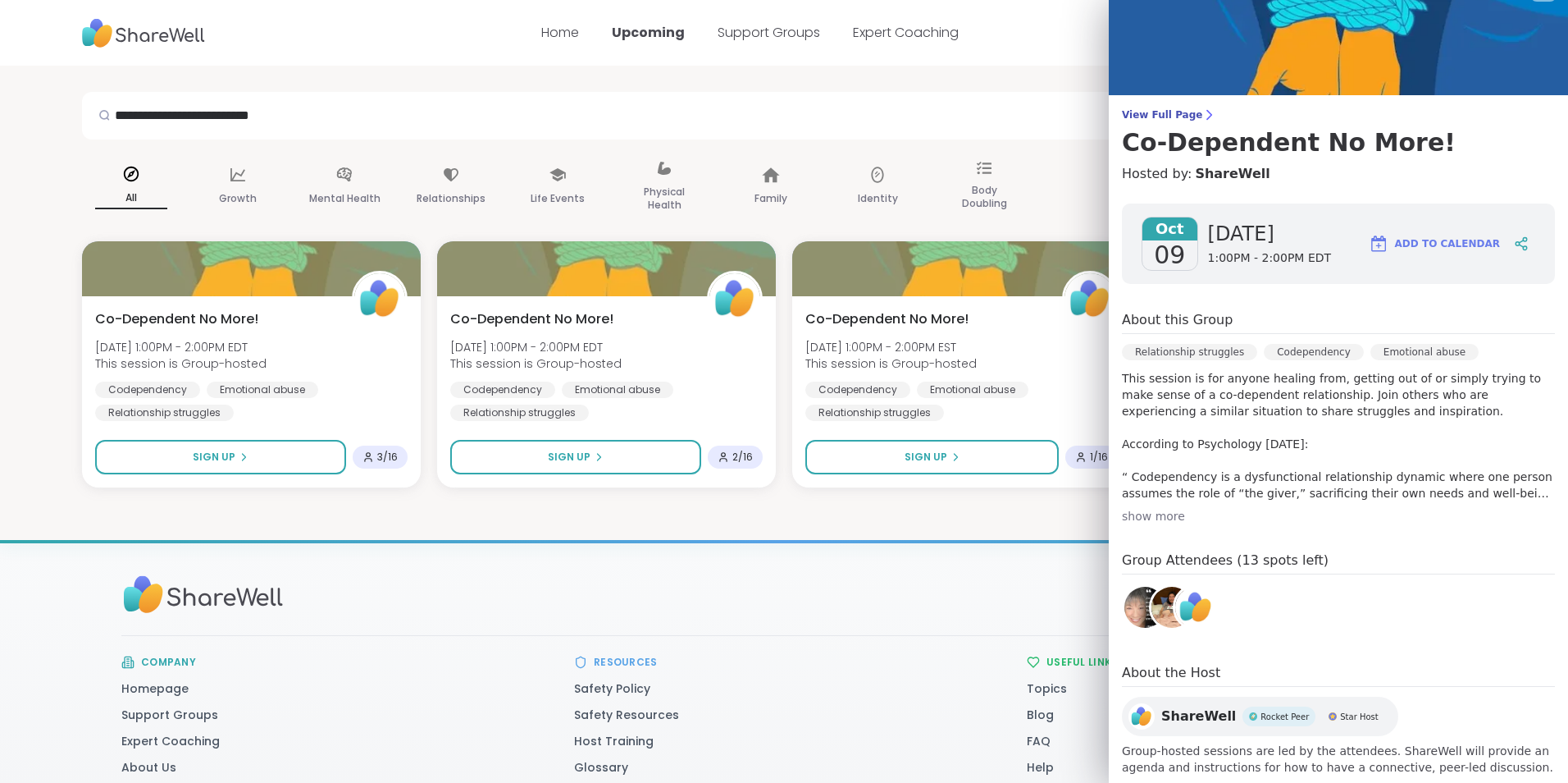
scroll to position [68, 0]
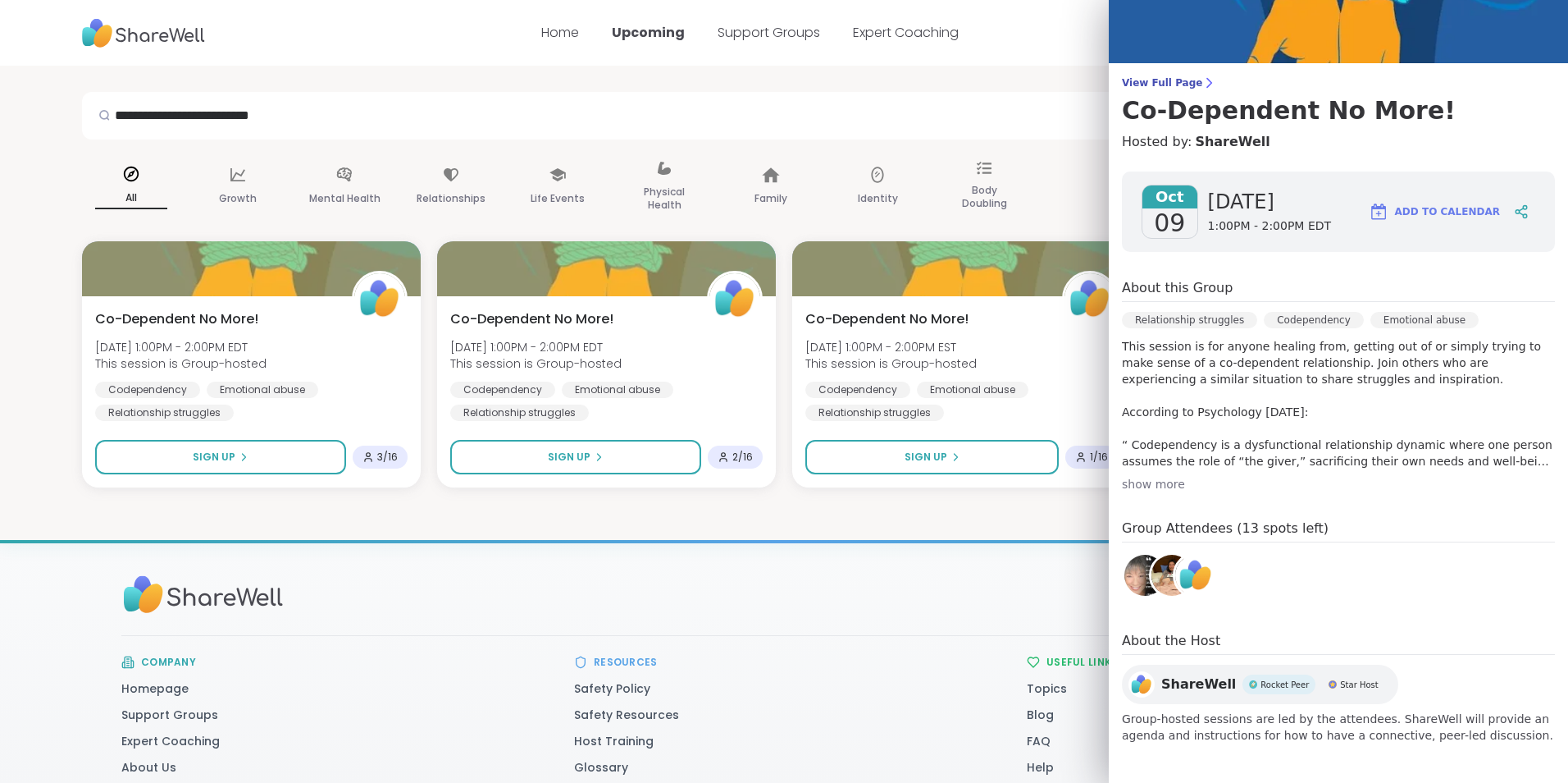
click at [1145, 480] on div "show more" at bounding box center [1338, 484] width 433 height 16
